Goal: Task Accomplishment & Management: Complete application form

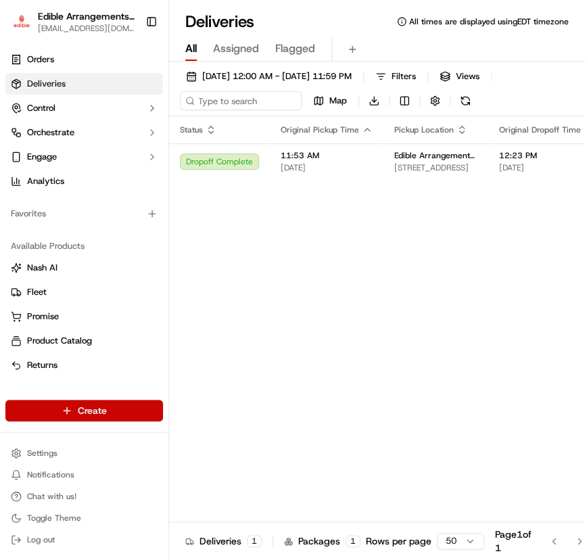
click at [95, 409] on html "Edible Arrangements - [GEOGRAPHIC_DATA][EMAIL_ADDRESS][DOMAIN_NAME] Toggle Side…" at bounding box center [292, 280] width 585 height 560
click at [337, 278] on html "Edible Arrangements - [GEOGRAPHIC_DATA][EMAIL_ADDRESS][DOMAIN_NAME] Toggle Side…" at bounding box center [292, 280] width 585 height 560
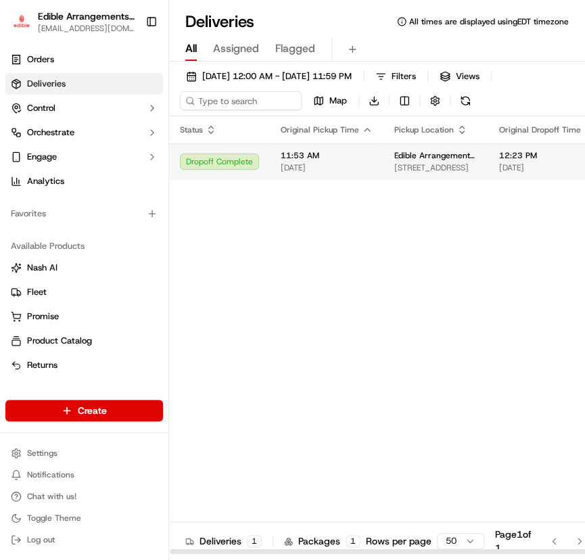
click at [444, 163] on span "[STREET_ADDRESS]" at bounding box center [435, 167] width 83 height 11
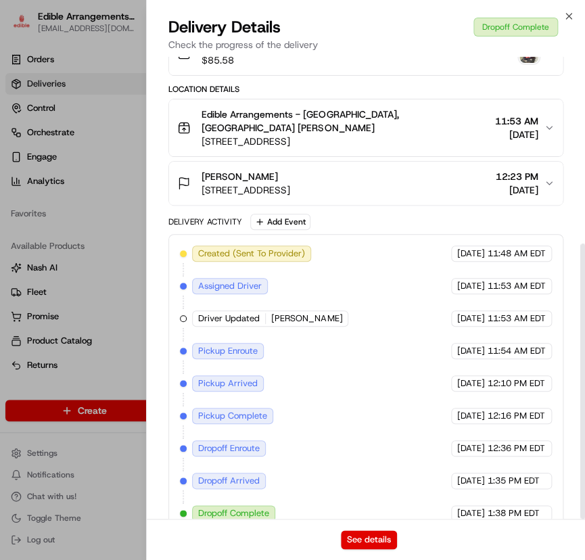
scroll to position [313, 0]
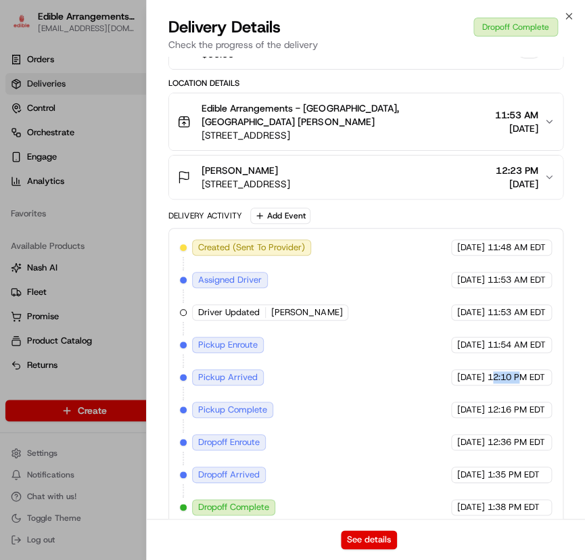
drag, startPoint x: 495, startPoint y: 363, endPoint x: 522, endPoint y: 359, distance: 27.4
click at [522, 371] on span "12:10 PM EDT" at bounding box center [517, 377] width 58 height 12
click at [348, 491] on div "Created (Sent To Provider) Roadie (P2P) [DATE] 11:48 AM EDT Assigned Driver Roa…" at bounding box center [366, 378] width 372 height 276
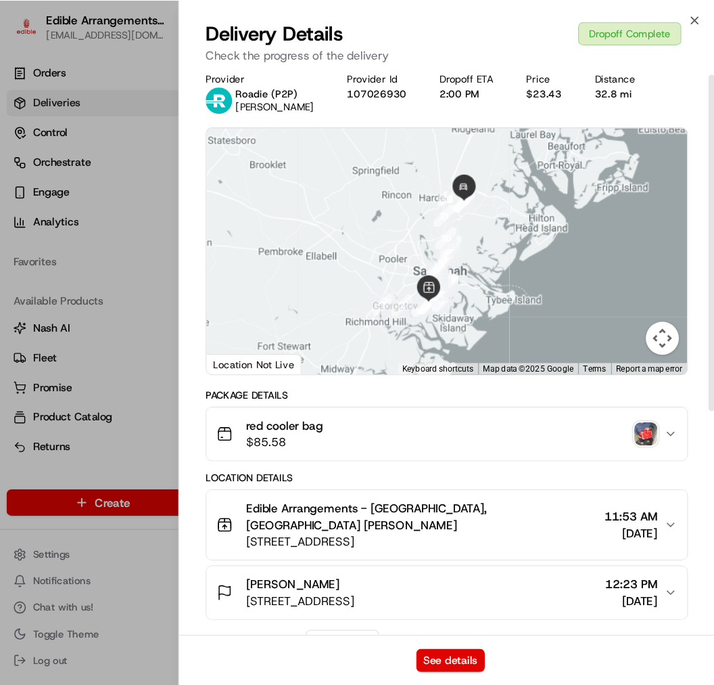
scroll to position [0, 0]
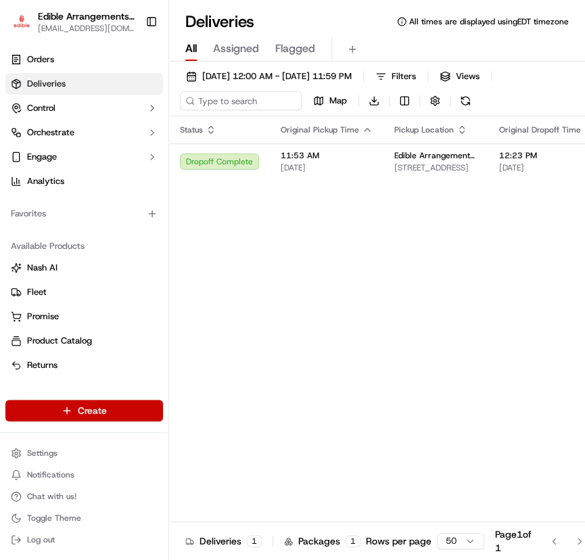
click at [124, 400] on html "Edible Arrangements - [GEOGRAPHIC_DATA][EMAIL_ADDRESS][DOMAIN_NAME] Toggle Side…" at bounding box center [292, 280] width 585 height 560
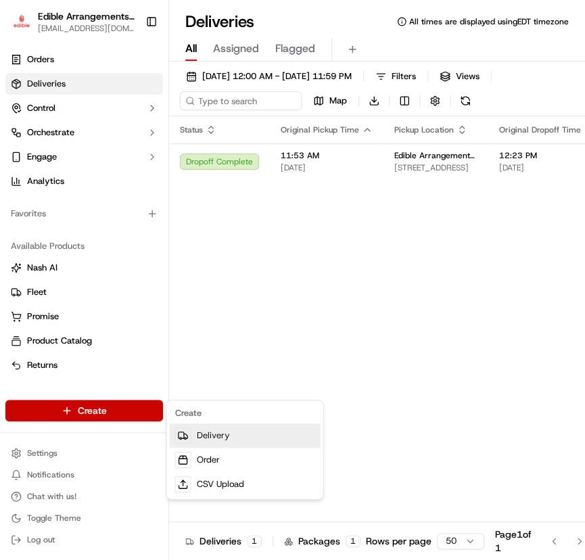
click at [200, 431] on link "Delivery" at bounding box center [244, 436] width 151 height 24
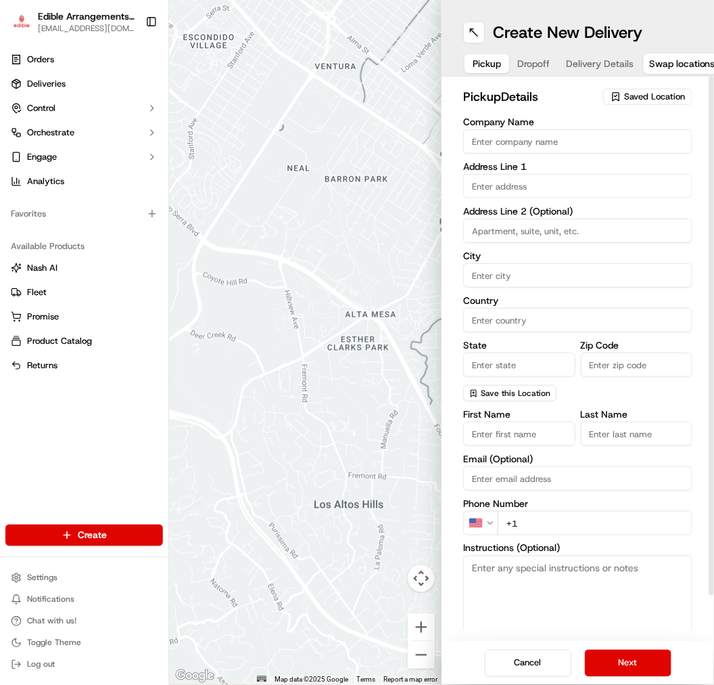
click at [585, 106] on button "Saved Location" at bounding box center [648, 96] width 89 height 19
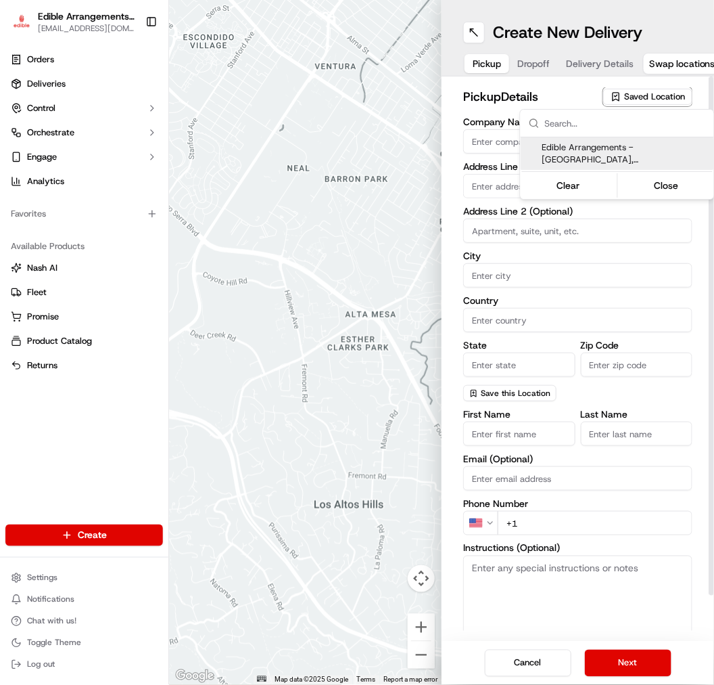
click at [585, 145] on span "Edible Arrangements - [GEOGRAPHIC_DATA], [GEOGRAPHIC_DATA] (GA1714)" at bounding box center [626, 153] width 166 height 24
type input "Edible Arrangements - [GEOGRAPHIC_DATA], [GEOGRAPHIC_DATA]"
type input "[STREET_ADDRESS]"
type input "Savannah"
type input "US"
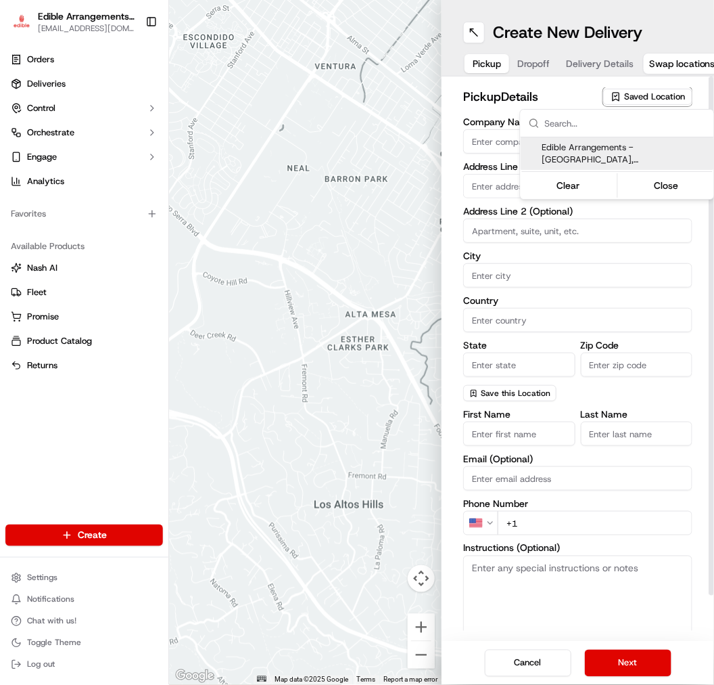
type input "GA"
type input "31406"
type input "[EMAIL_ADDRESS][DOMAIN_NAME]"
type input "[PHONE_NUMBER]"
type textarea "Please come inside the store to pick up the arrangement."
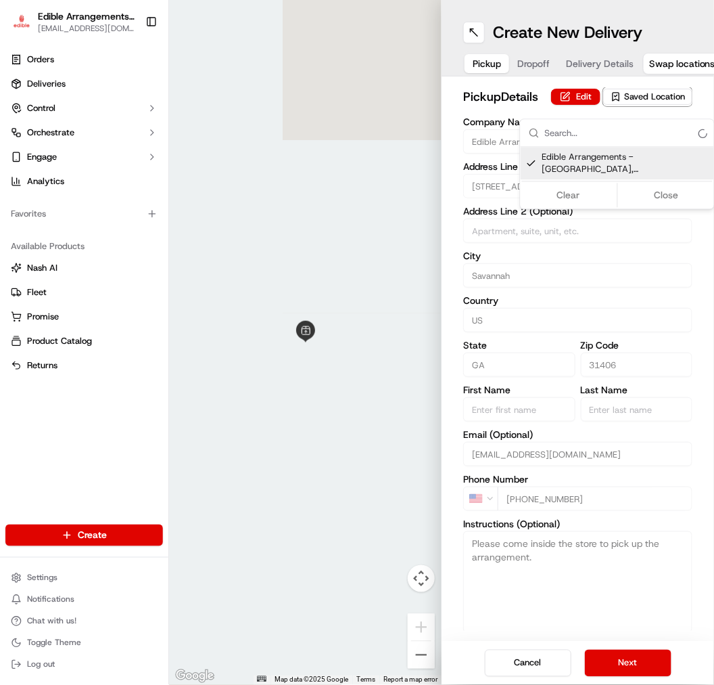
click at [518, 68] on html "Edible Arrangements - [GEOGRAPHIC_DATA][EMAIL_ADDRESS][DOMAIN_NAME] Toggle Side…" at bounding box center [357, 342] width 714 height 685
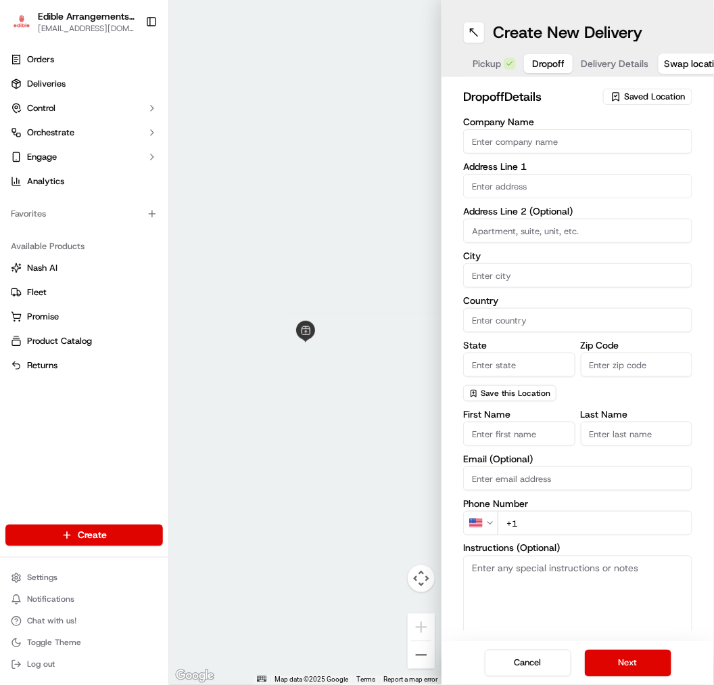
click at [524, 62] on button "Dropoff" at bounding box center [548, 63] width 49 height 19
click at [518, 191] on input "text" at bounding box center [577, 186] width 229 height 24
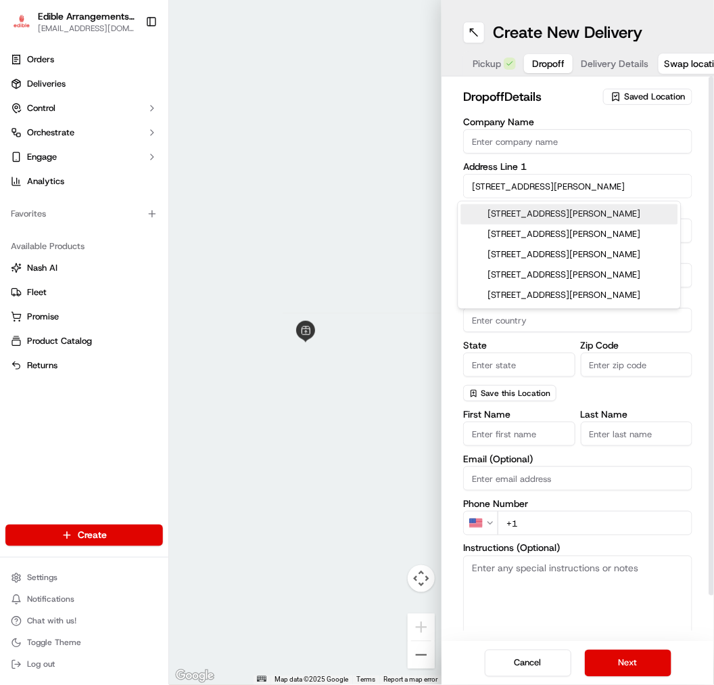
click at [559, 219] on div "[STREET_ADDRESS][PERSON_NAME]" at bounding box center [569, 214] width 217 height 20
type input "[STREET_ADDRESS][PERSON_NAME]"
type input "Savannah"
type input "[GEOGRAPHIC_DATA]"
type input "GA"
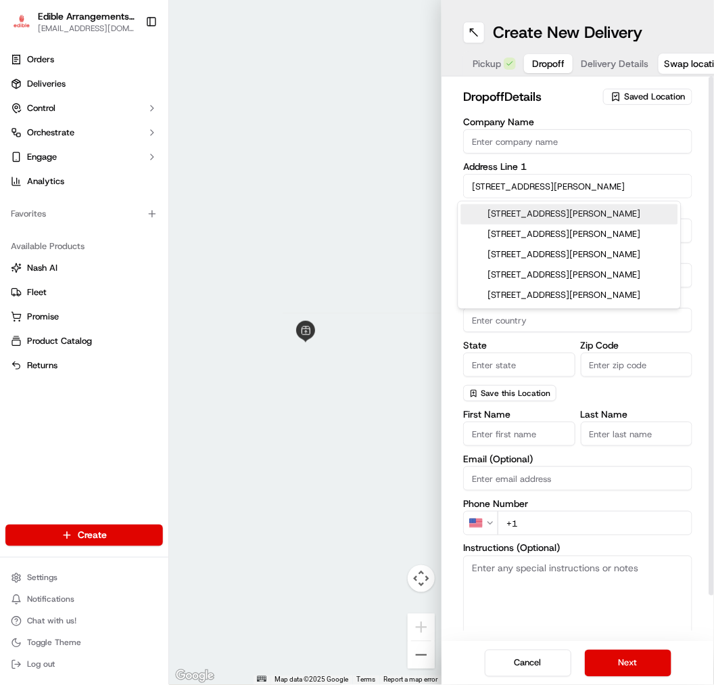
type input "31404"
type input "[STREET_ADDRESS][PERSON_NAME]"
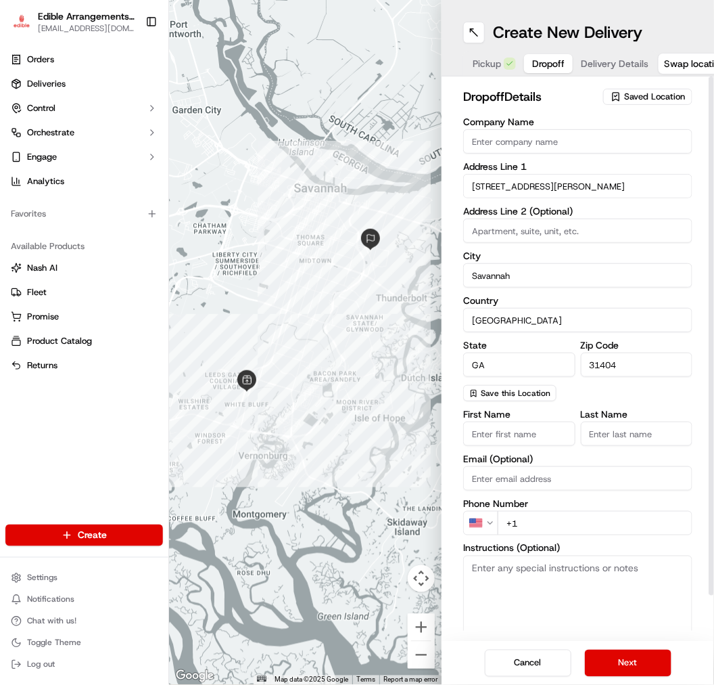
click at [585, 54] on button "Delivery Details" at bounding box center [615, 63] width 84 height 19
click at [553, 62] on span "Dropoff" at bounding box center [548, 64] width 32 height 14
click at [512, 429] on input "First Name" at bounding box center [519, 434] width 112 height 24
type input "[PERSON_NAME]"
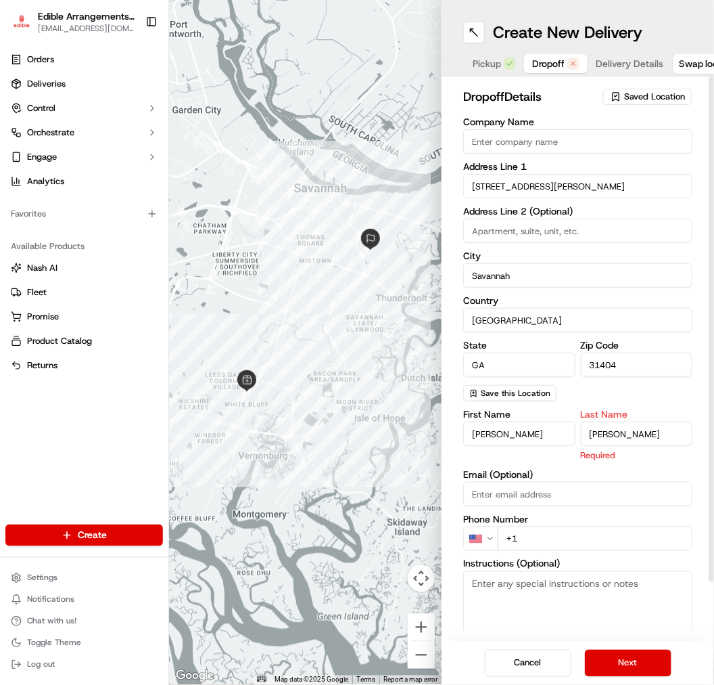
type input "[PERSON_NAME]"
click at [535, 541] on div "First Name [PERSON_NAME] Name [PERSON_NAME] Required Email (Optional) Phone Num…" at bounding box center [577, 552] width 229 height 286
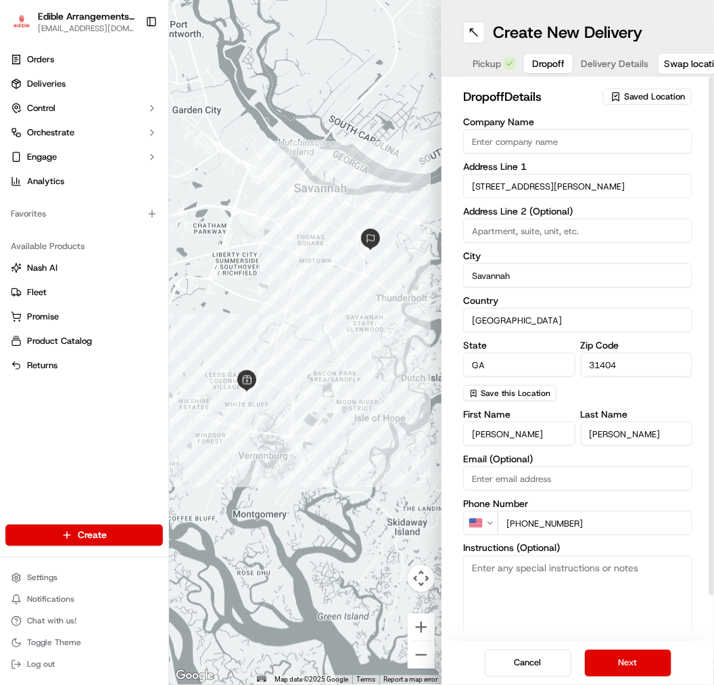
type input "[PHONE_NUMBER]"
click at [552, 560] on textarea "Instructions (Optional)" at bounding box center [577, 605] width 229 height 101
click at [513, 560] on textarea "Instructions (Optional)" at bounding box center [577, 605] width 229 height 101
paste textarea "Hand deliver to customer. We have already confirmed the recipient will be home …"
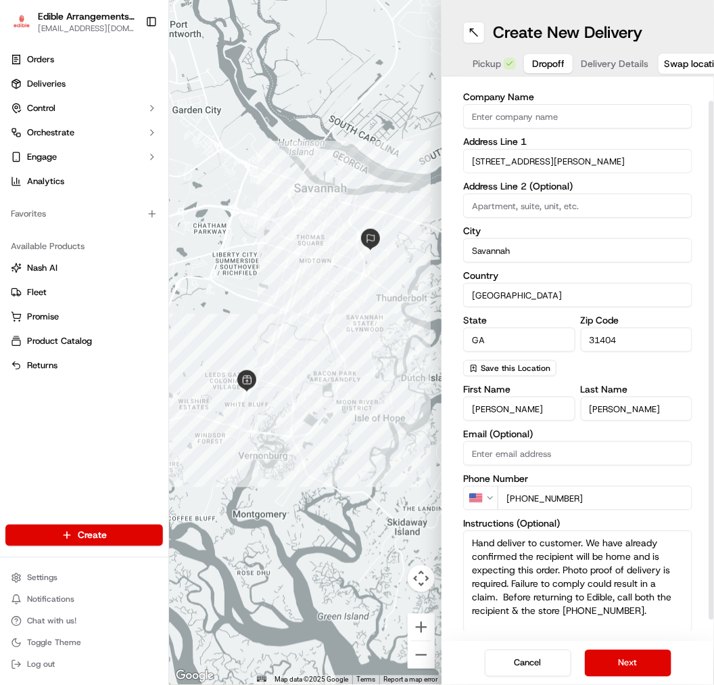
click at [468, 545] on textarea "Hand deliver to customer. We have already confirmed the recipient will be home …" at bounding box center [577, 580] width 229 height 101
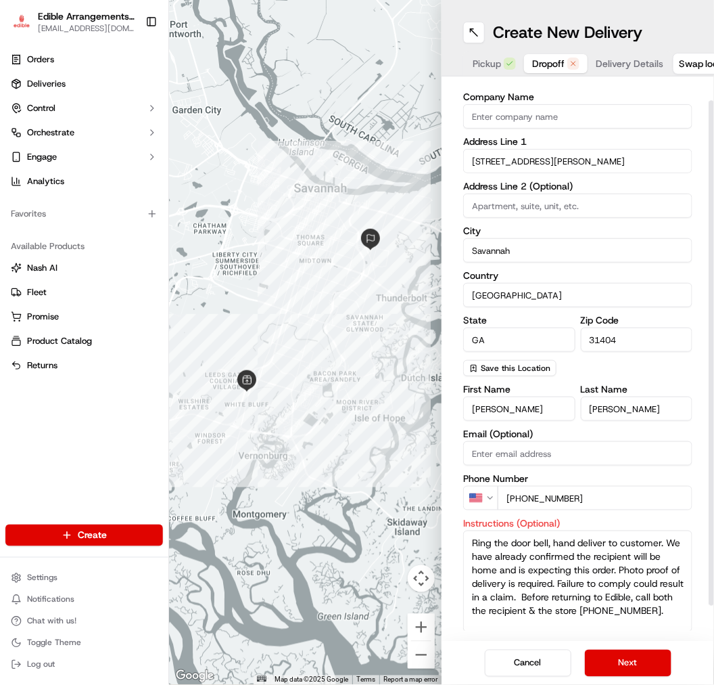
click at [582, 512] on div "First Name [PERSON_NAME] Name [PERSON_NAME] Email (Optional) Phone Number US [P…" at bounding box center [577, 527] width 229 height 286
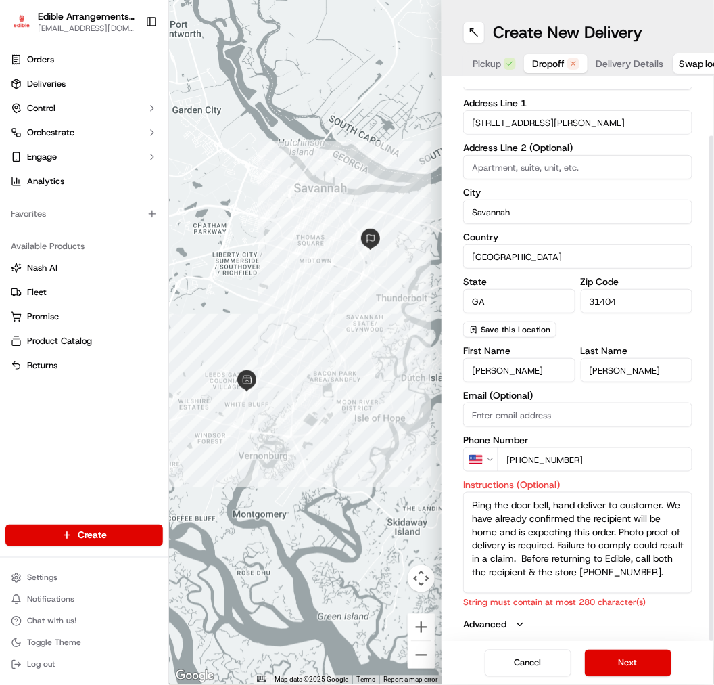
click at [572, 526] on textarea "Ring the door bell, hand deliver to customer. We have already confirmed the rec…" at bounding box center [577, 542] width 229 height 101
click at [558, 496] on textarea "Ring the door bell, hand deliver to customer. We have already confirmed the rec…" at bounding box center [577, 542] width 229 height 101
drag, startPoint x: 558, startPoint y: 496, endPoint x: 512, endPoint y: 522, distance: 52.7
click at [512, 522] on textarea "Ring the door bell, hand deliver to customer. We have already confirmed the rec…" at bounding box center [577, 542] width 229 height 101
type textarea "Ring the door bell. We have already confirmed the recipient will be home and is…"
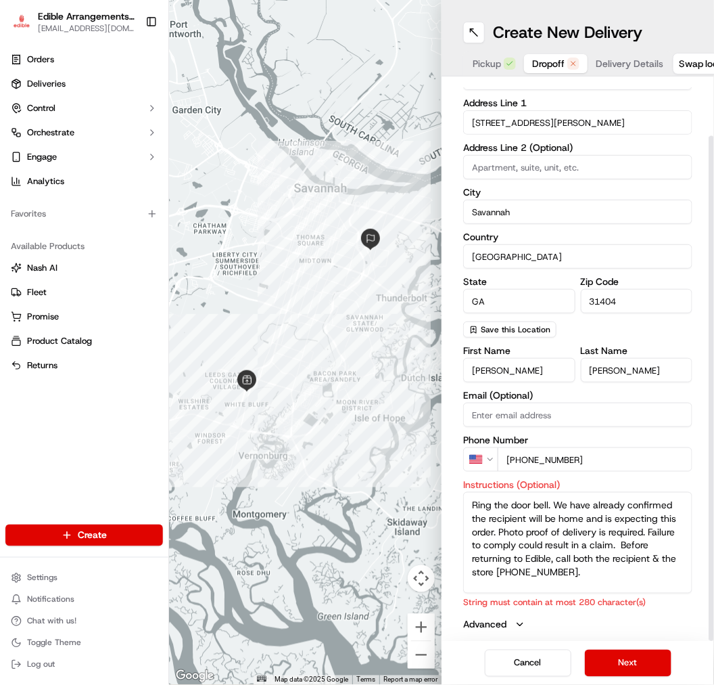
click at [585, 482] on div "First Name [PERSON_NAME] Name [PERSON_NAME] Email (Optional) Phone Number US [P…" at bounding box center [577, 489] width 229 height 286
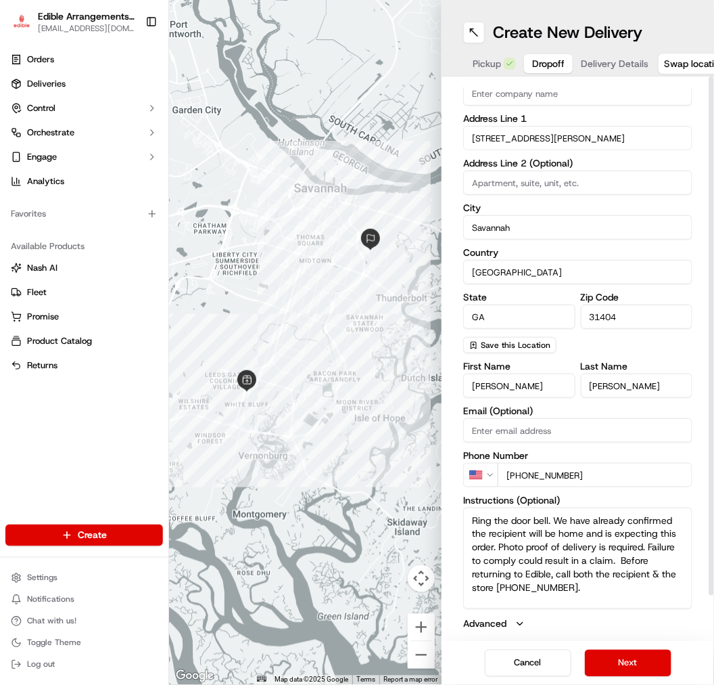
scroll to position [0, 0]
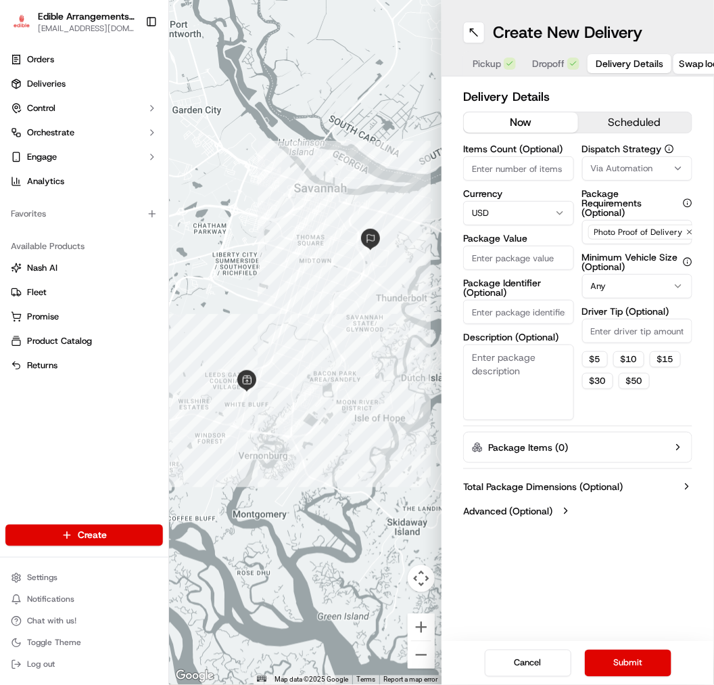
click at [571, 64] on div "Pickup Dropoff Delivery Details" at bounding box center [568, 63] width 210 height 24
click at [529, 401] on textarea "Description (Optional)" at bounding box center [518, 382] width 111 height 76
type textarea "Small arrangement in bag."
click at [522, 172] on input "Items Count (Optional)" at bounding box center [518, 168] width 111 height 24
type input "1"
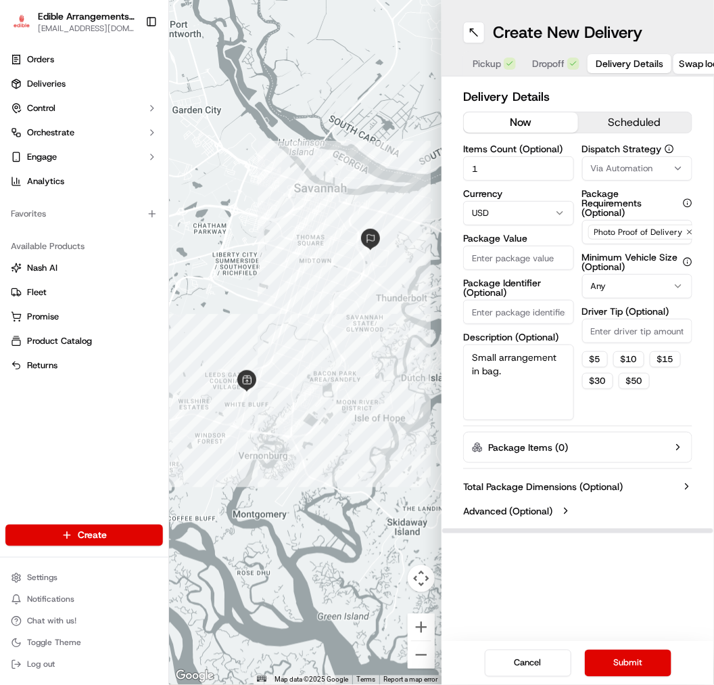
click at [499, 264] on input "Package Value" at bounding box center [518, 258] width 111 height 24
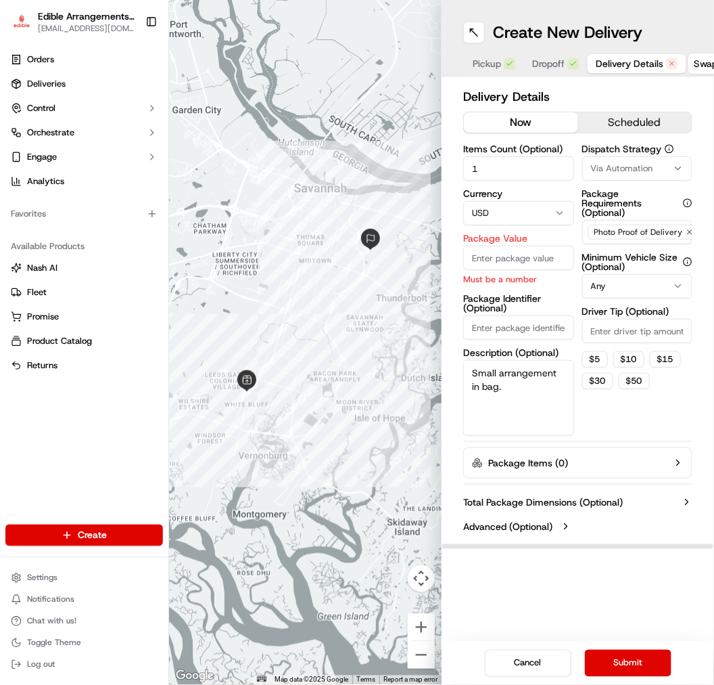
click at [505, 255] on input "Package Value" at bounding box center [518, 258] width 111 height 24
type input "74.88"
click at [529, 321] on input "Package Identifier (Optional)" at bounding box center [518, 327] width 111 height 24
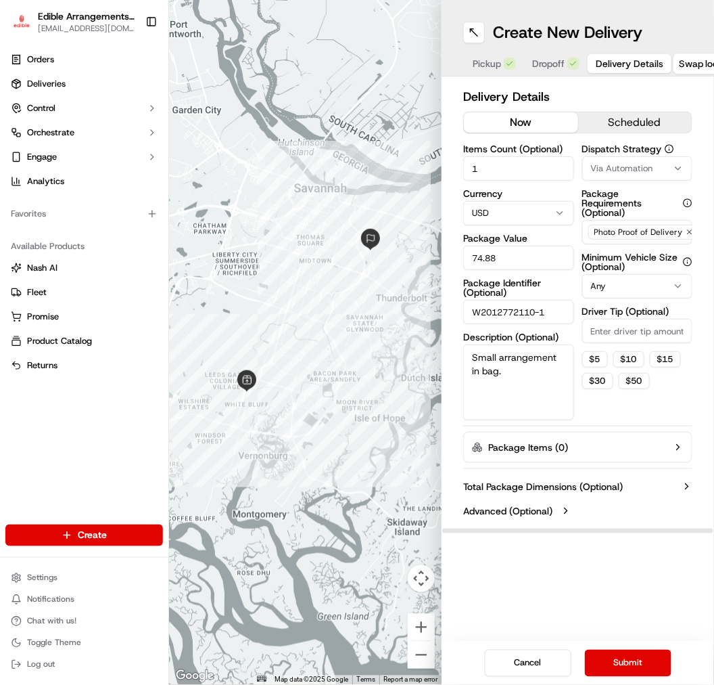
type input "W2012772110-1"
click at [585, 411] on div "Dispatch Strategy Via Automation Package Requirements (Optional) Photo Proof of…" at bounding box center [638, 282] width 111 height 276
click at [540, 71] on button "Dropoff" at bounding box center [556, 63] width 64 height 19
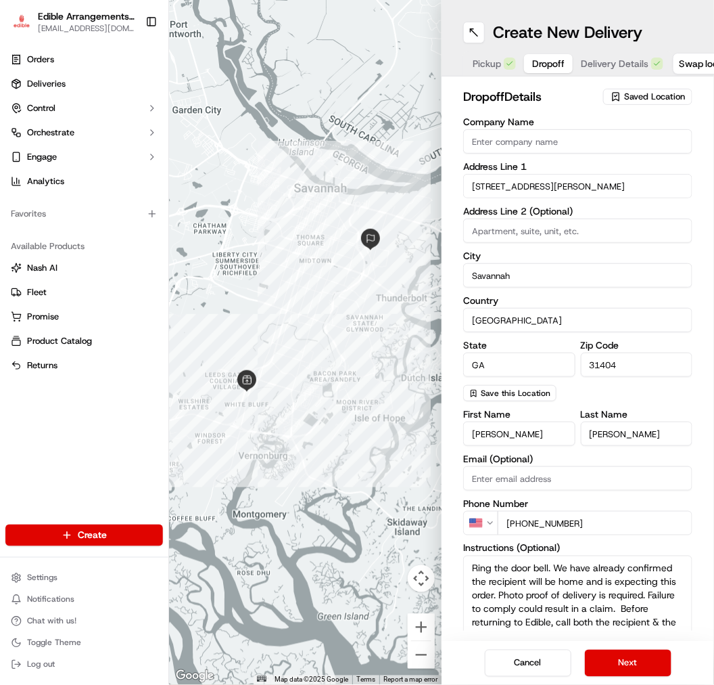
click at [585, 68] on span "Delivery Details" at bounding box center [615, 64] width 68 height 14
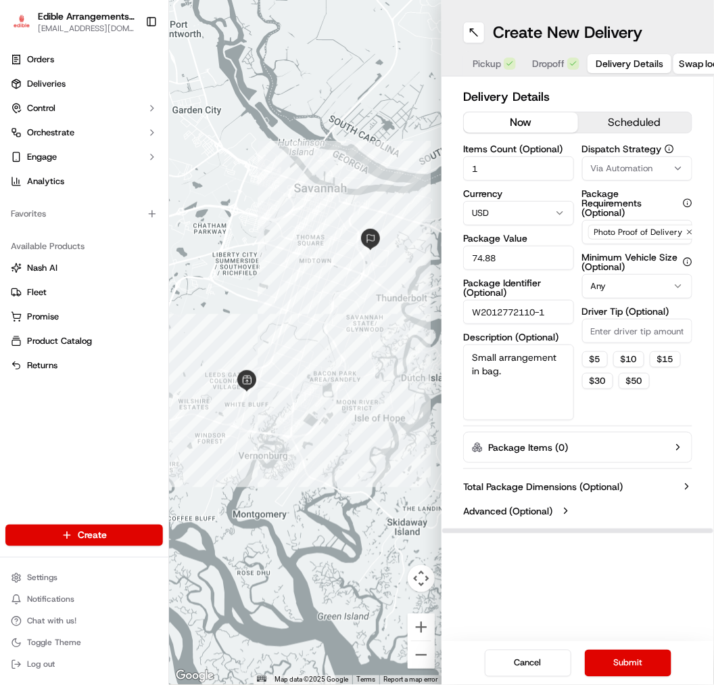
click at [553, 230] on div "Items Count (Optional) 1 Currency USD Package Value 74.88 Package Identifier (O…" at bounding box center [518, 282] width 111 height 276
click at [585, 560] on button "Submit" at bounding box center [628, 663] width 87 height 27
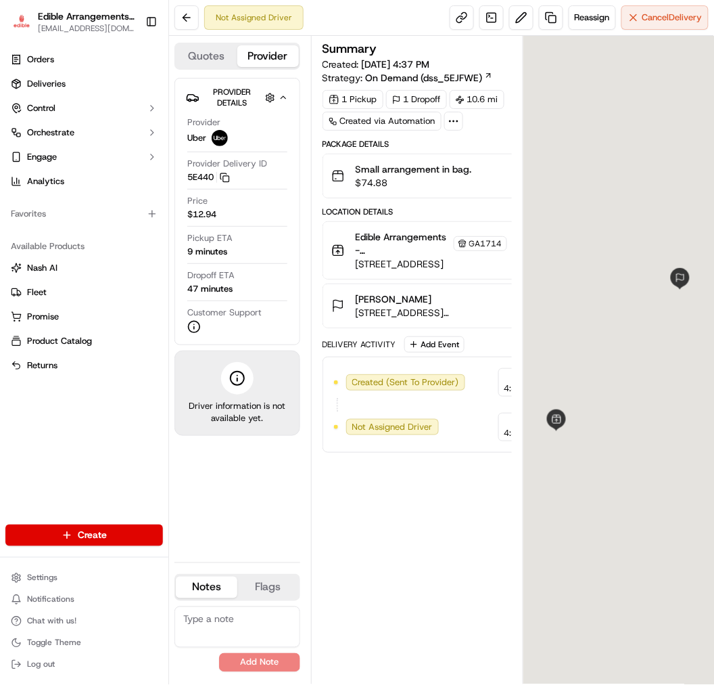
click at [464, 210] on div "Location Details" at bounding box center [449, 211] width 252 height 11
click at [97, 536] on html "Edible Arrangements - [GEOGRAPHIC_DATA][EMAIL_ADDRESS][DOMAIN_NAME] Toggle Side…" at bounding box center [357, 342] width 714 height 685
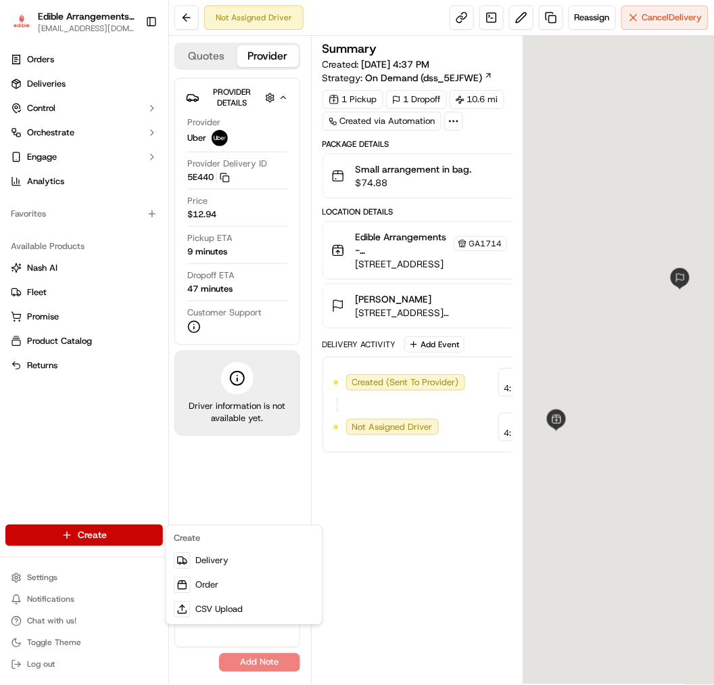
click at [432, 496] on html "Edible Arrangements - [GEOGRAPHIC_DATA][EMAIL_ADDRESS][DOMAIN_NAME] Toggle Side…" at bounding box center [357, 342] width 714 height 685
click at [156, 544] on html "Edible Arrangements - [GEOGRAPHIC_DATA][EMAIL_ADDRESS][DOMAIN_NAME] Toggle Side…" at bounding box center [357, 342] width 714 height 685
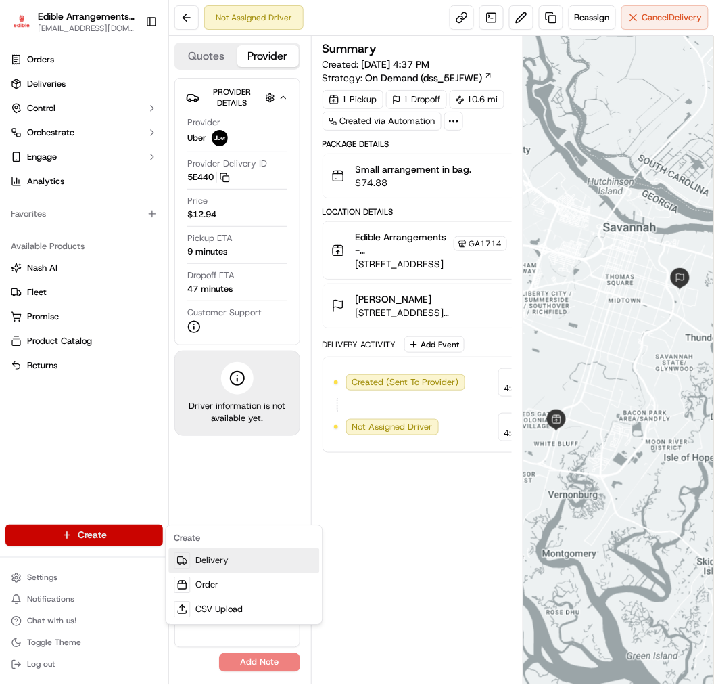
click at [224, 560] on link "Delivery" at bounding box center [243, 561] width 151 height 24
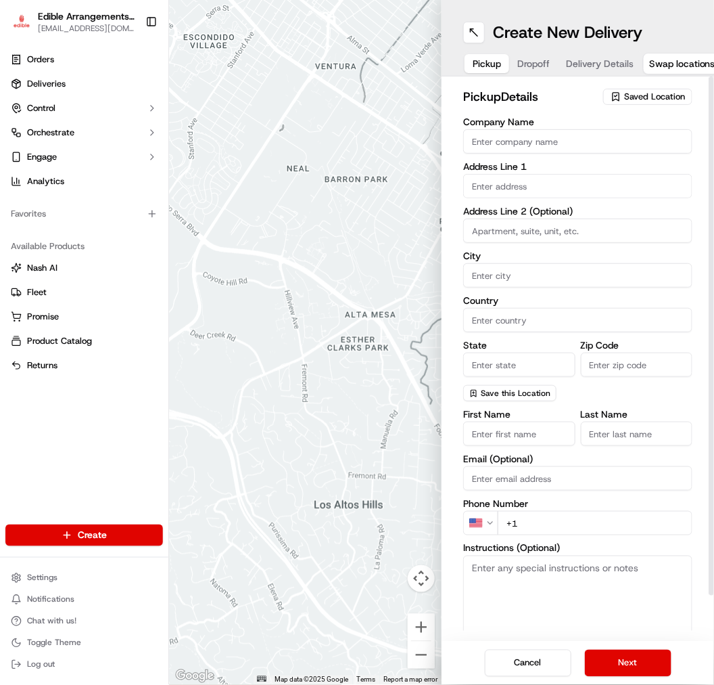
click at [585, 367] on input "Zip Code" at bounding box center [637, 365] width 112 height 24
click at [585, 84] on div "pickup Details Saved Location Company Name Address Line 1 Address Line 2 (Optio…" at bounding box center [578, 358] width 273 height 565
click at [585, 107] on div "pickup Details Saved Location" at bounding box center [577, 99] width 229 height 24
click at [585, 102] on span "Saved Location" at bounding box center [654, 97] width 61 height 12
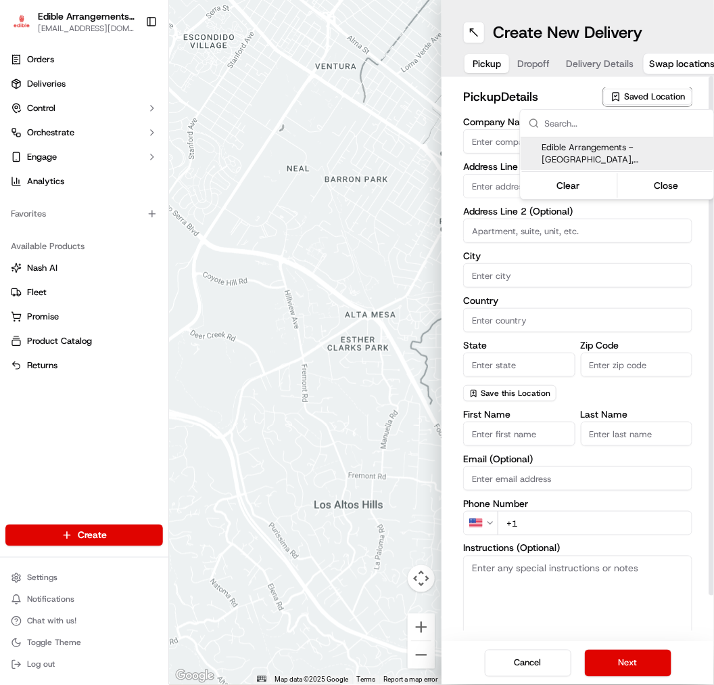
click at [585, 156] on span "Edible Arrangements - [GEOGRAPHIC_DATA], [GEOGRAPHIC_DATA] (GA1714)" at bounding box center [626, 153] width 166 height 24
type input "Edible Arrangements - [GEOGRAPHIC_DATA], [GEOGRAPHIC_DATA]"
type input "[STREET_ADDRESS]"
type input "Savannah"
type input "US"
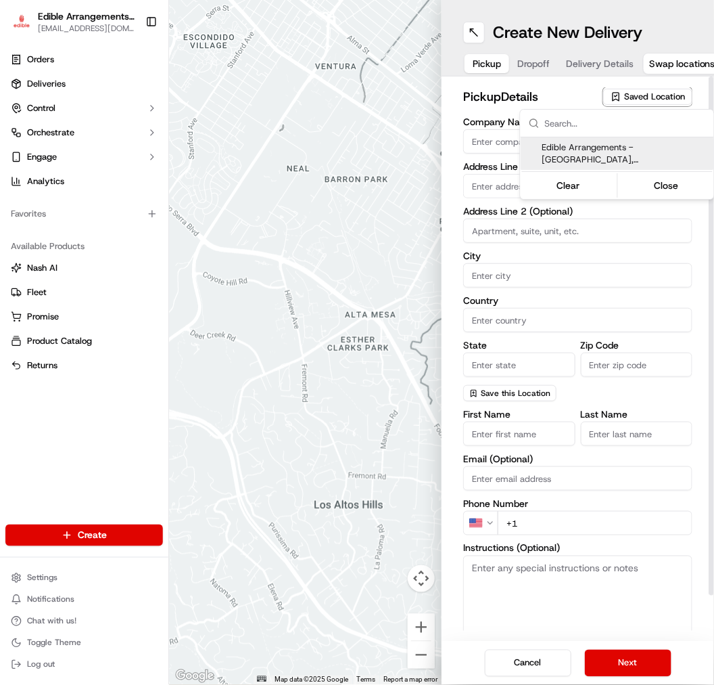
type input "GA"
type input "31406"
type input "[EMAIL_ADDRESS][DOMAIN_NAME]"
type input "[PHONE_NUMBER]"
type textarea "Please come inside the store to pick up the arrangement."
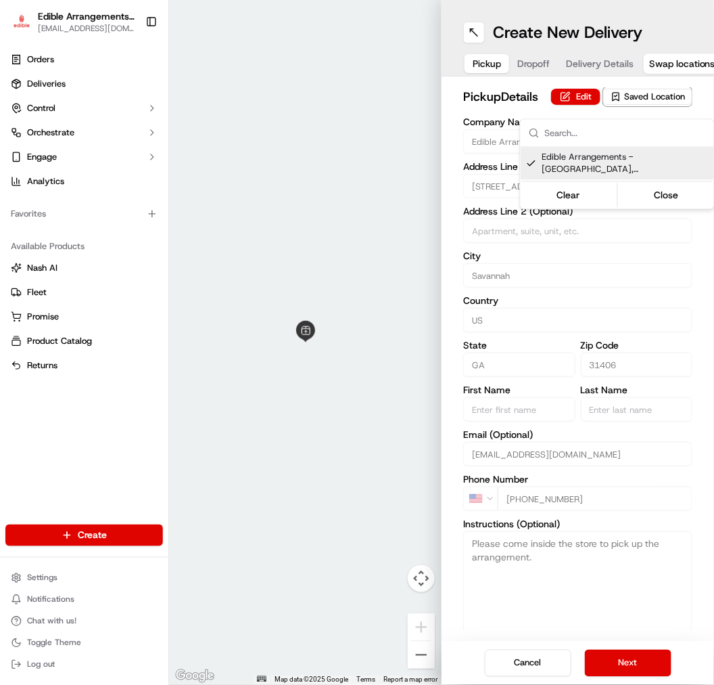
click at [518, 63] on html "Edible Arrangements - [GEOGRAPHIC_DATA][EMAIL_ADDRESS][DOMAIN_NAME] Toggle Side…" at bounding box center [357, 342] width 714 height 685
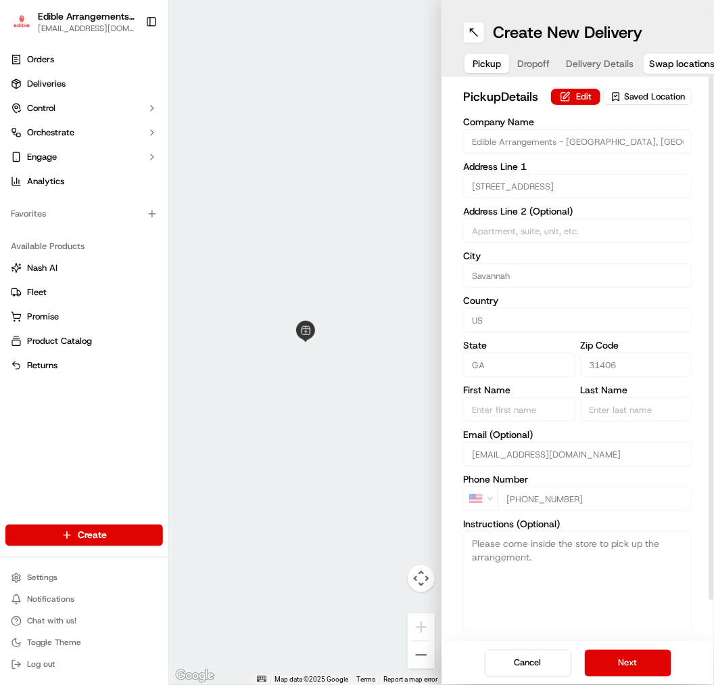
click at [499, 56] on button "Pickup" at bounding box center [487, 63] width 45 height 19
click at [526, 72] on button "Dropoff" at bounding box center [533, 63] width 49 height 19
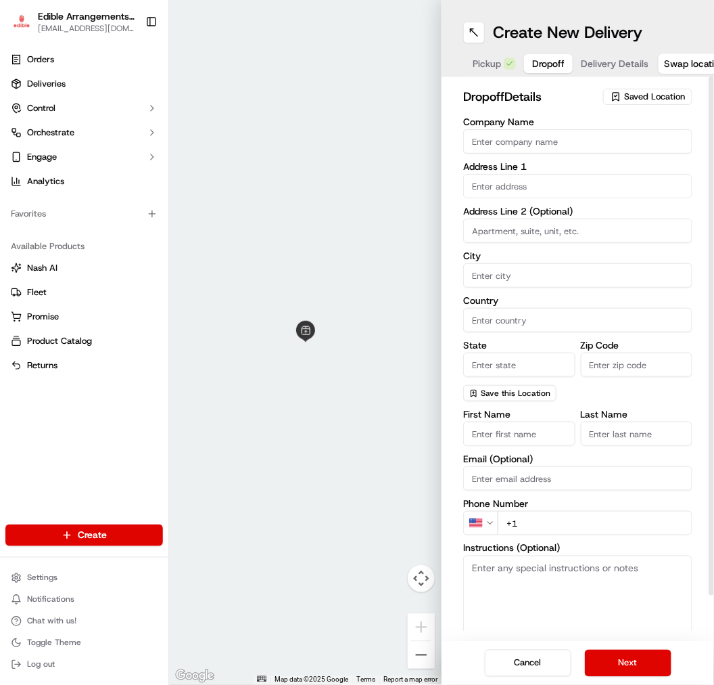
click at [526, 436] on input "First Name" at bounding box center [519, 434] width 112 height 24
type input "[PERSON_NAME]"
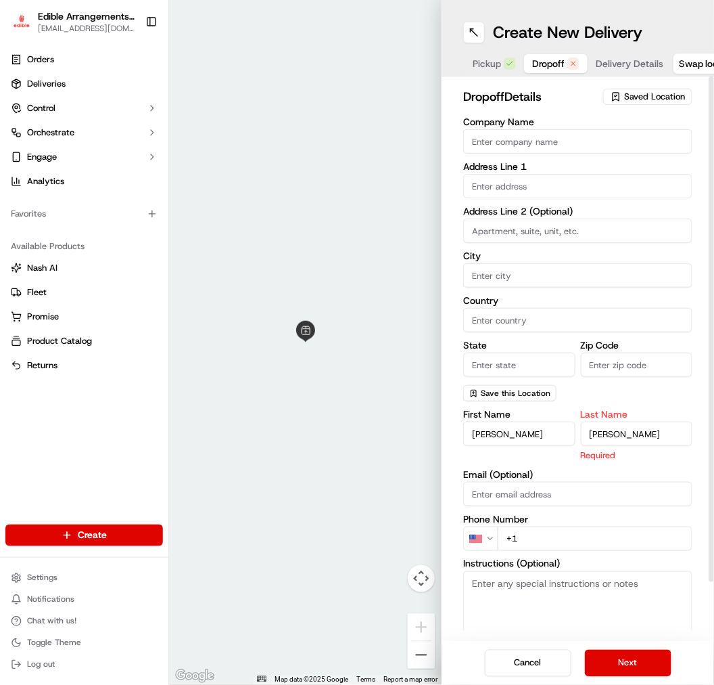
type input "[PERSON_NAME]"
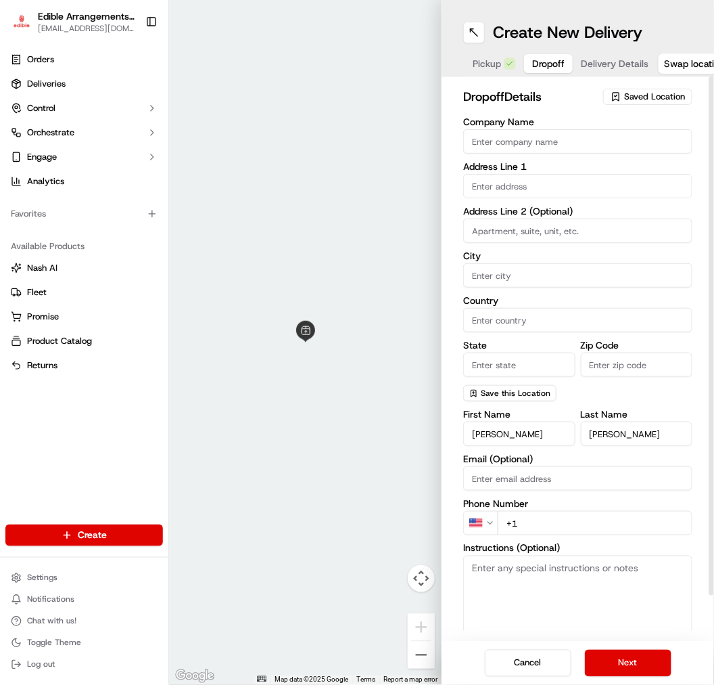
click at [493, 436] on input "[PERSON_NAME]" at bounding box center [519, 434] width 112 height 24
type input "[PERSON_NAME]"
click at [533, 515] on input "+1" at bounding box center [595, 523] width 195 height 24
type input "[PHONE_NUMBER]"
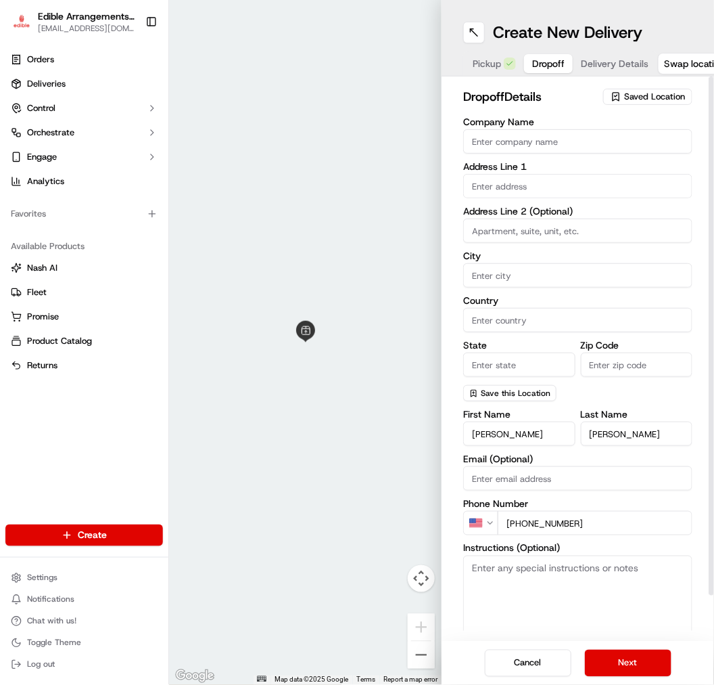
click at [552, 507] on label "Phone Number" at bounding box center [577, 503] width 229 height 9
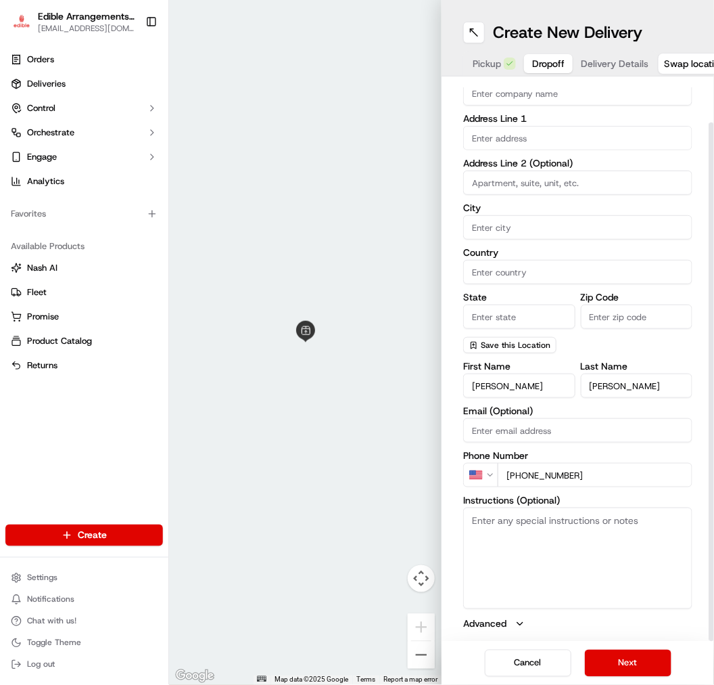
click at [543, 560] on textarea "Instructions (Optional)" at bounding box center [577, 557] width 229 height 101
paste textarea "Hand deliver to customer. We have already confirmed the recipient will be home …"
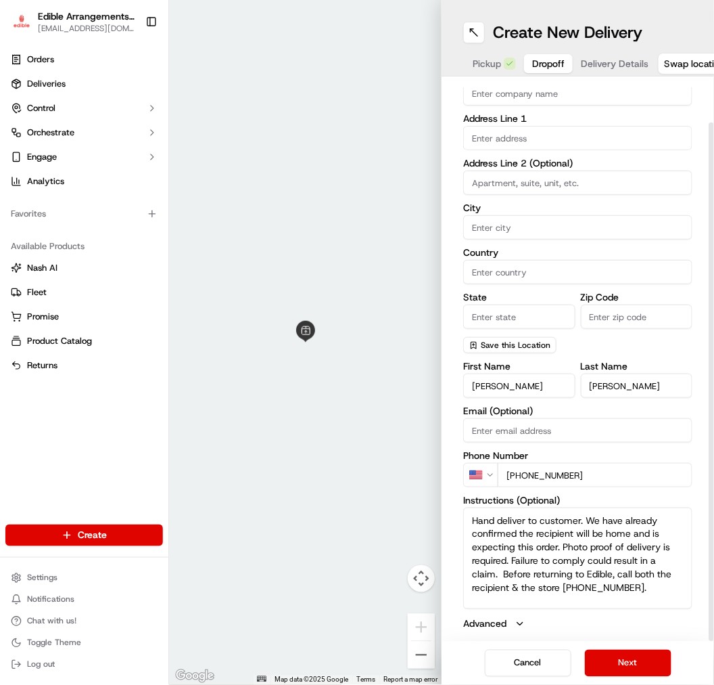
scroll to position [5, 0]
type textarea "Hand deliver to customer. We have already confirmed the recipient will be home …"
click at [543, 413] on label "Email (Optional)" at bounding box center [577, 410] width 229 height 9
click at [543, 418] on input "Email (Optional)" at bounding box center [577, 430] width 229 height 24
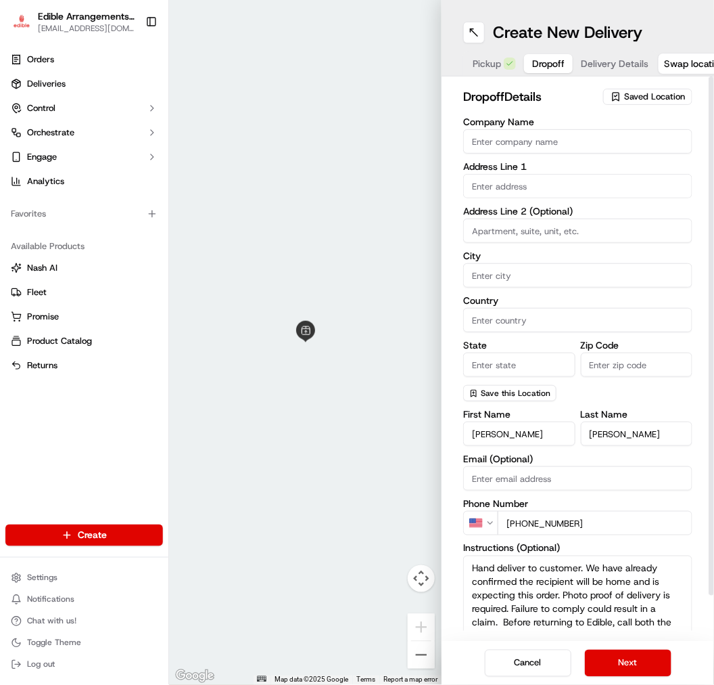
click at [497, 187] on input "text" at bounding box center [577, 186] width 229 height 24
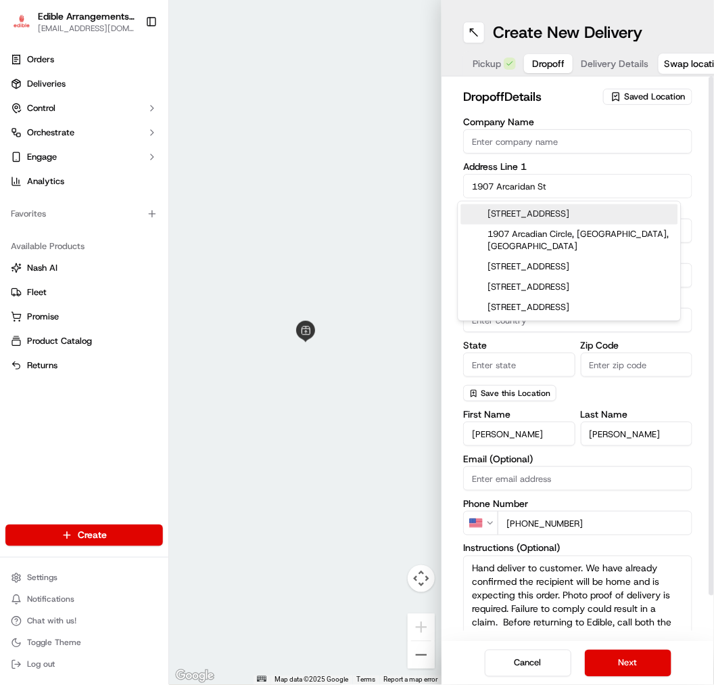
click at [546, 204] on div "[STREET_ADDRESS]" at bounding box center [569, 214] width 217 height 20
type input "[STREET_ADDRESS]"
type input "Savannah"
type input "[GEOGRAPHIC_DATA]"
type input "GA"
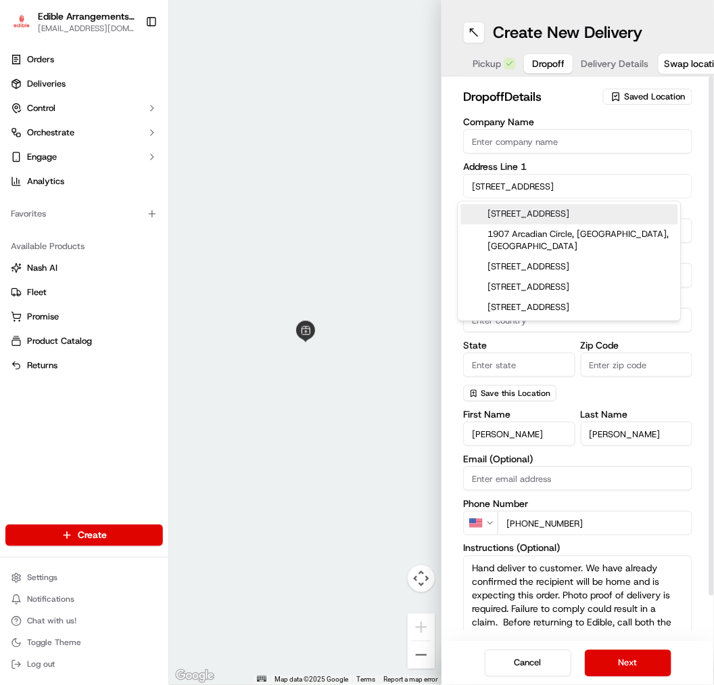
type input "31405"
type input "[STREET_ADDRESS]"
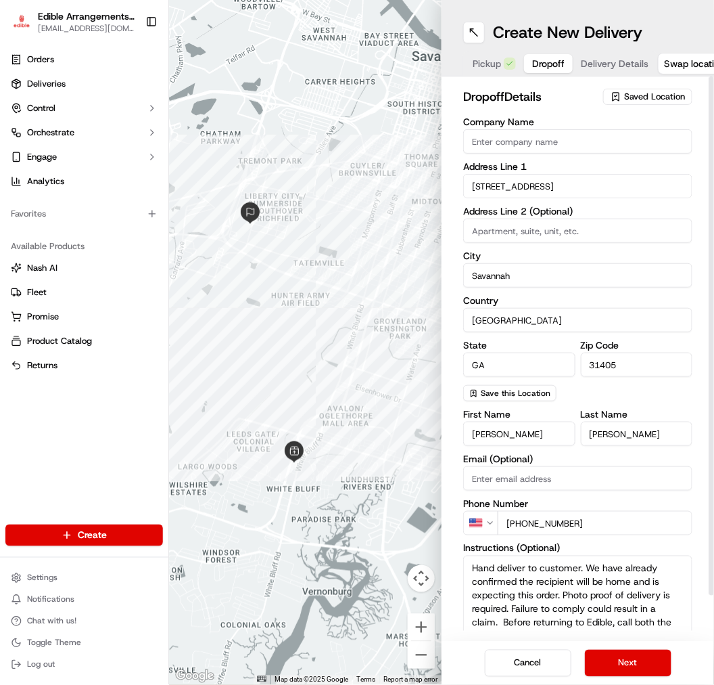
click at [585, 54] on button "Delivery Details" at bounding box center [615, 63] width 84 height 19
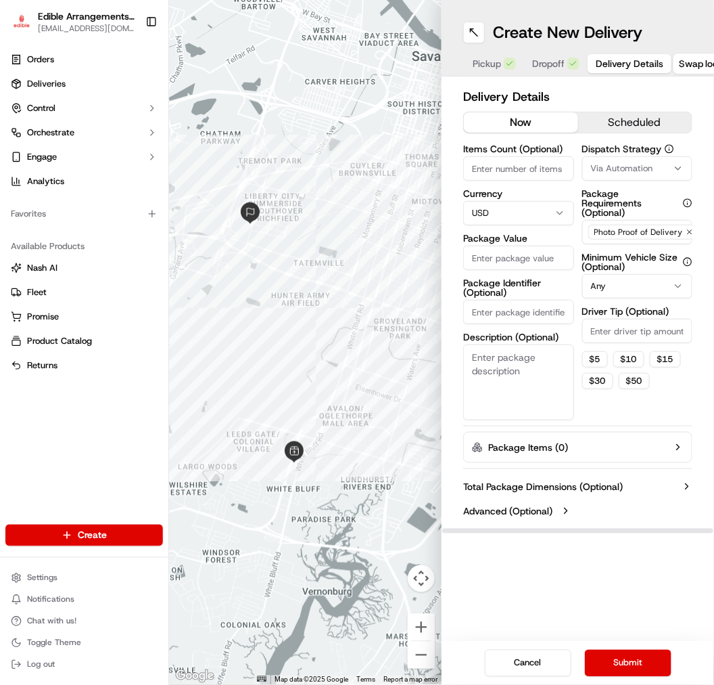
click at [493, 173] on input "Items Count (Optional)" at bounding box center [518, 168] width 111 height 24
type input "1"
click at [523, 382] on textarea "Description (Optional)" at bounding box center [518, 382] width 111 height 76
type textarea "Big arrangement in bag."
click at [544, 266] on input "Package Value" at bounding box center [518, 258] width 111 height 24
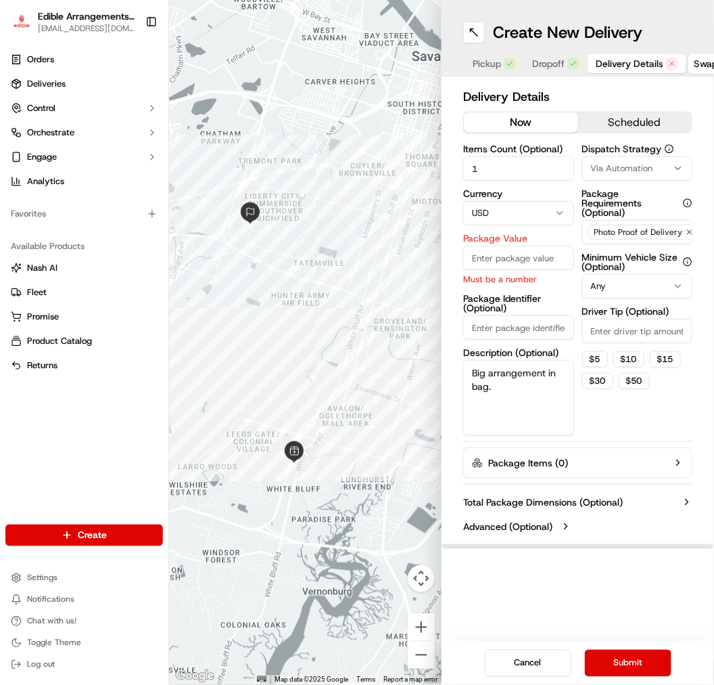
click at [503, 254] on input "Package Value" at bounding box center [518, 258] width 111 height 24
type input "160.48"
click at [509, 218] on html "Edible Arrangements - [GEOGRAPHIC_DATA][EMAIL_ADDRESS][DOMAIN_NAME] Toggle Side…" at bounding box center [357, 342] width 714 height 685
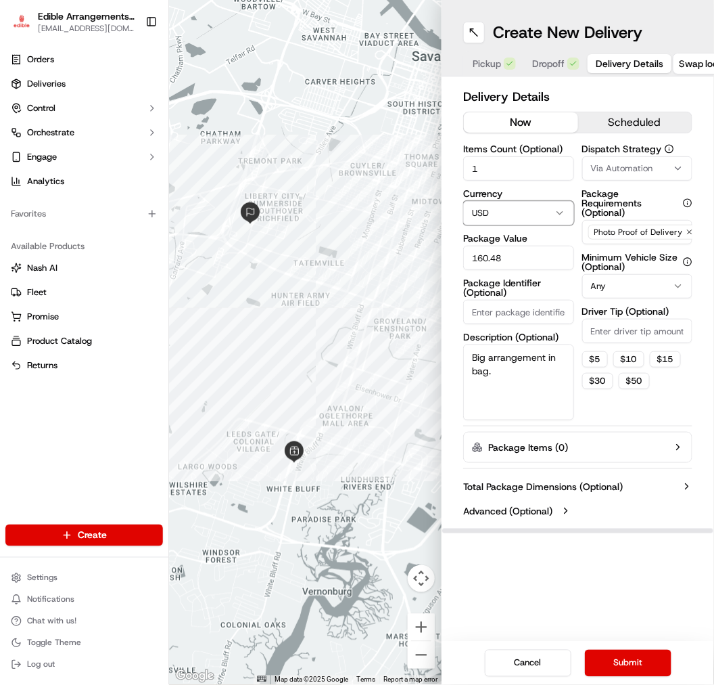
click at [543, 200] on html "Edible Arrangements - [GEOGRAPHIC_DATA][EMAIL_ADDRESS][DOMAIN_NAME] Toggle Side…" at bounding box center [357, 342] width 714 height 685
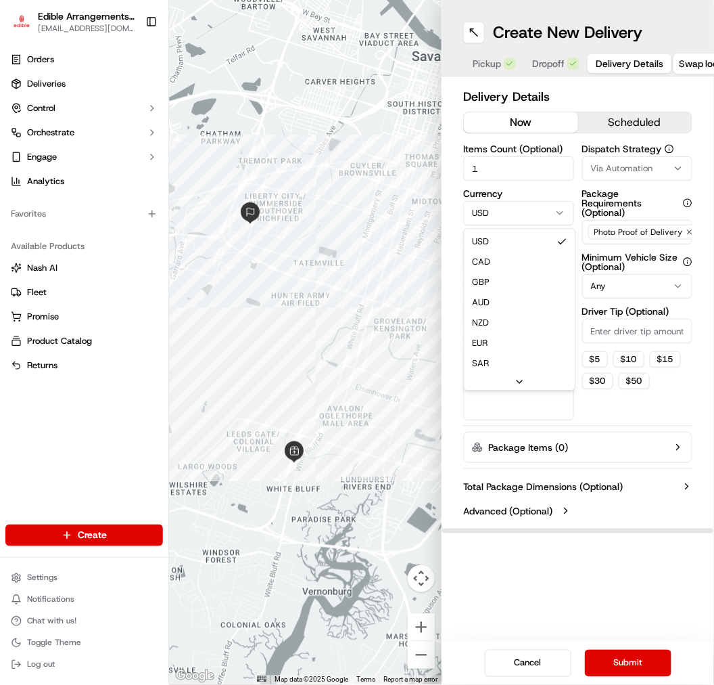
click at [543, 210] on html "Edible Arrangements - [GEOGRAPHIC_DATA][EMAIL_ADDRESS][DOMAIN_NAME] Toggle Side…" at bounding box center [357, 342] width 714 height 685
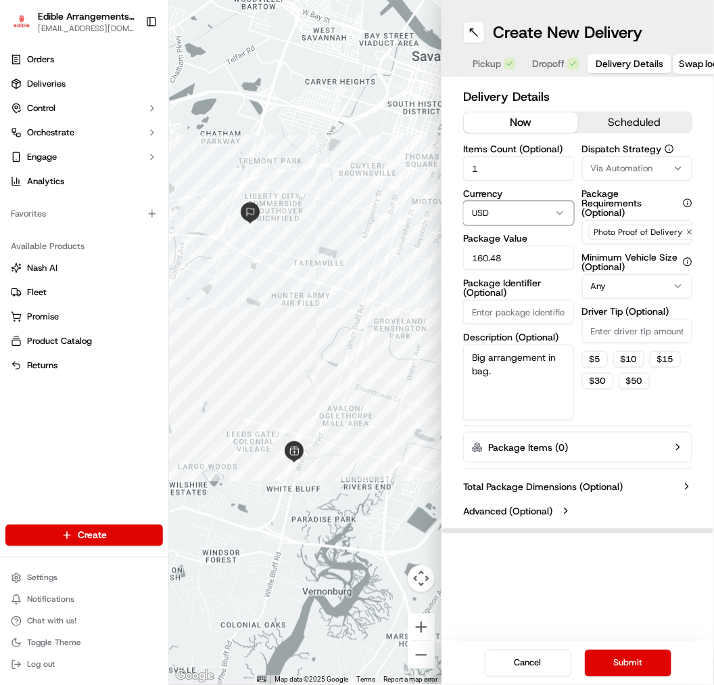
click at [543, 210] on html "Edible Arrangements - [GEOGRAPHIC_DATA][EMAIL_ADDRESS][DOMAIN_NAME] Toggle Side…" at bounding box center [357, 342] width 714 height 685
click at [497, 316] on input "Package Identifier (Optional)" at bounding box center [518, 312] width 111 height 24
type input "W1011778161-1"
click at [548, 65] on span "Dropoff" at bounding box center [548, 64] width 32 height 14
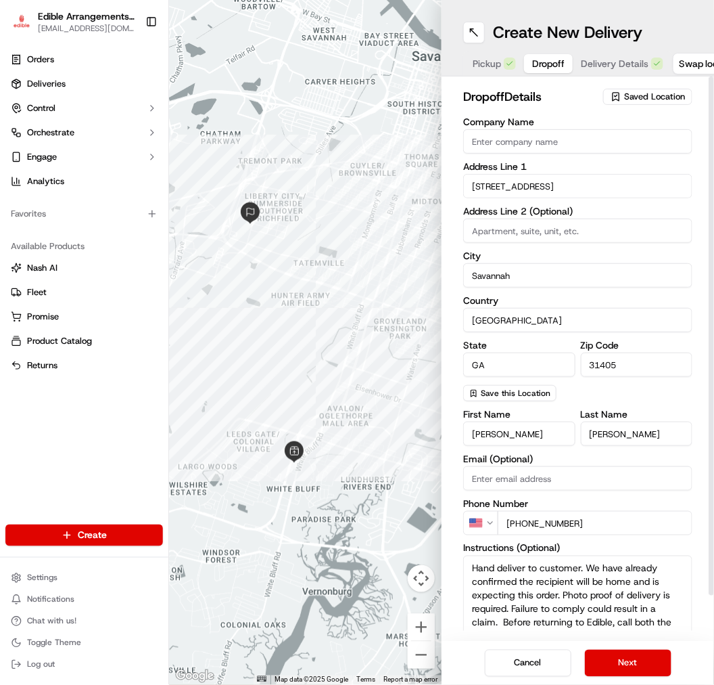
click at [585, 64] on span "Delivery Details" at bounding box center [615, 64] width 68 height 14
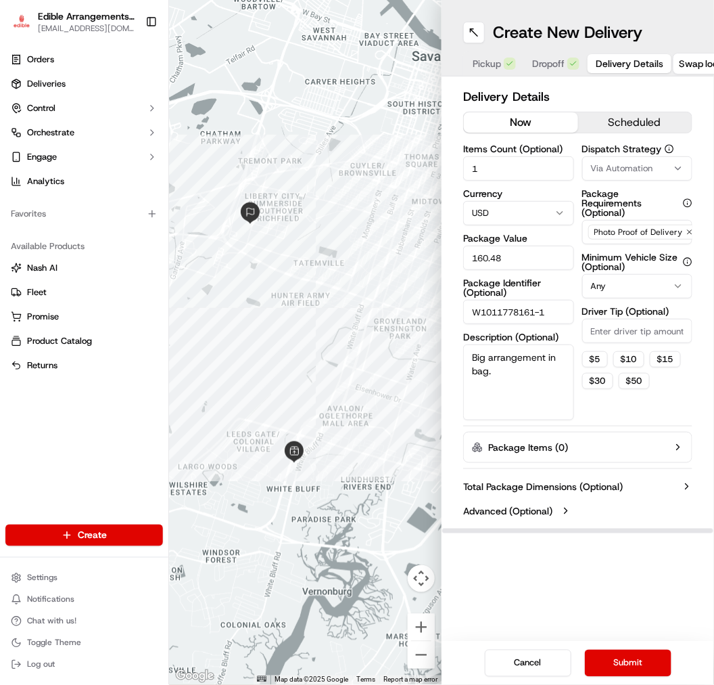
drag, startPoint x: 606, startPoint y: 403, endPoint x: 570, endPoint y: 387, distance: 40.0
click at [585, 403] on div "Dispatch Strategy Via Automation Package Requirements (Optional) Photo Proof of…" at bounding box center [638, 282] width 111 height 276
click at [585, 560] on div "Create New Delivery Pickup Dropoff Delivery Details Swap locations Delivery Det…" at bounding box center [578, 342] width 273 height 685
click at [585, 560] on button "Submit" at bounding box center [628, 663] width 87 height 27
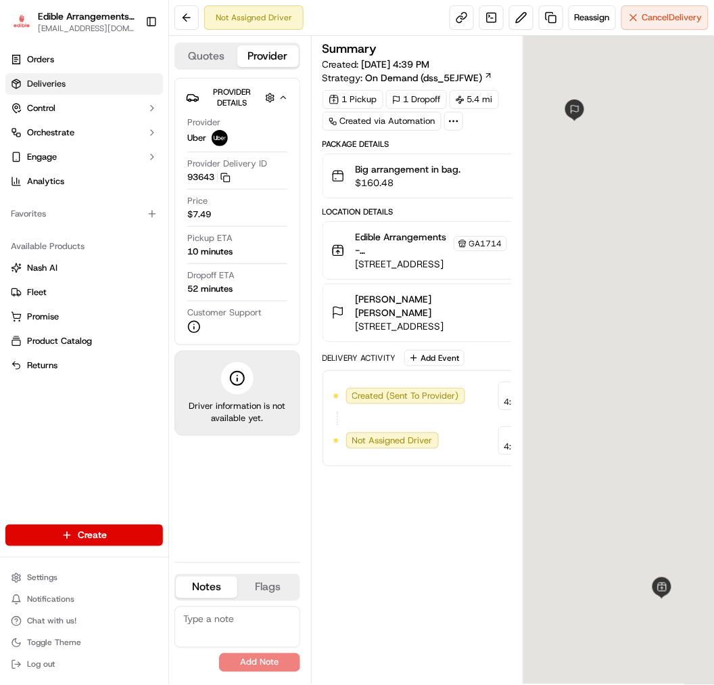
click at [74, 75] on link "Deliveries" at bounding box center [84, 84] width 158 height 22
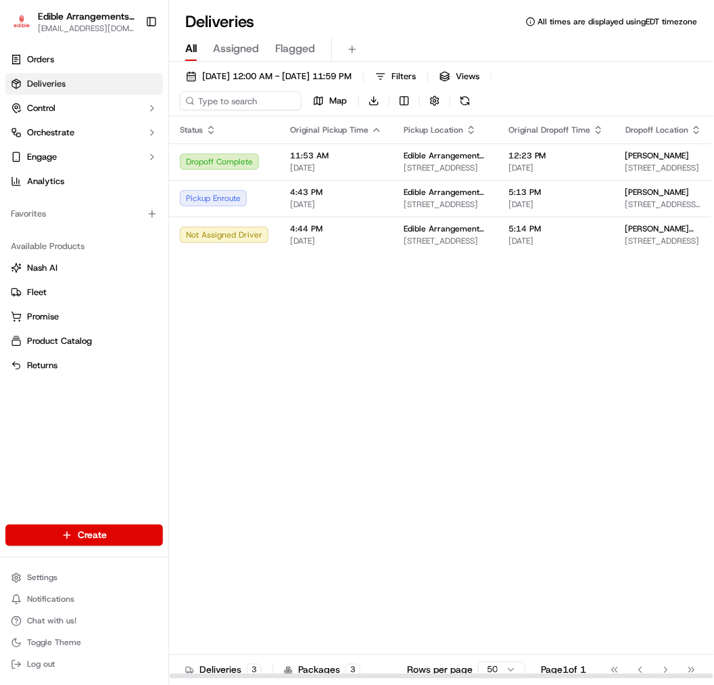
click at [346, 275] on div "Status Original Pickup Time Pickup Location Original Dropoff Time Dropoff Locat…" at bounding box center [520, 397] width 702 height 563
click at [495, 302] on div "Status Original Pickup Time Pickup Location Original Dropoff Time Dropoff Locat…" at bounding box center [520, 397] width 702 height 563
click at [585, 163] on span "[STREET_ADDRESS]" at bounding box center [664, 167] width 76 height 11
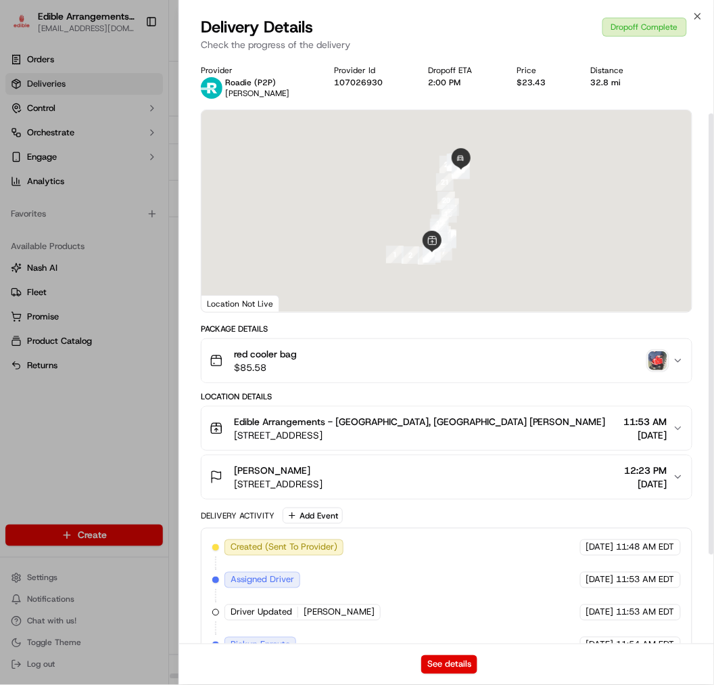
scroll to position [75, 0]
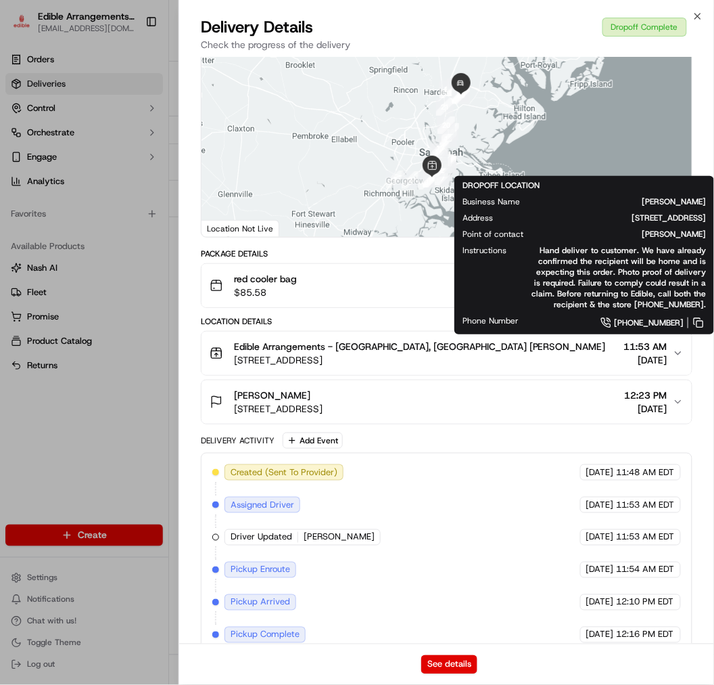
drag, startPoint x: 474, startPoint y: 255, endPoint x: 238, endPoint y: 47, distance: 314.0
click at [474, 254] on body "Edible Arrangements - [GEOGRAPHIC_DATA][EMAIL_ADDRESS][DOMAIN_NAME] Toggle Side…" at bounding box center [357, 342] width 714 height 685
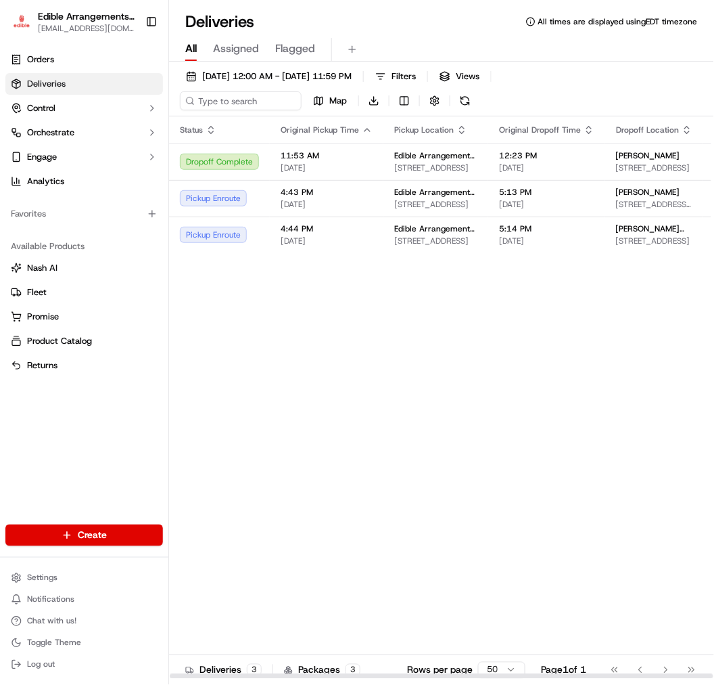
click at [245, 410] on div "Status Original Pickup Time Pickup Location Original Dropoff Time Dropoff Locat…" at bounding box center [515, 397] width 692 height 563
click at [294, 393] on div "Status Original Pickup Time Pickup Location Original Dropoff Time Dropoff Locat…" at bounding box center [515, 397] width 692 height 563
click at [457, 265] on div "Status Original Pickup Time Pickup Location Original Dropoff Time Dropoff Locat…" at bounding box center [515, 397] width 692 height 563
click at [134, 530] on html "Edible Arrangements - [GEOGRAPHIC_DATA][EMAIL_ADDRESS][DOMAIN_NAME] Toggle Side…" at bounding box center [357, 342] width 714 height 685
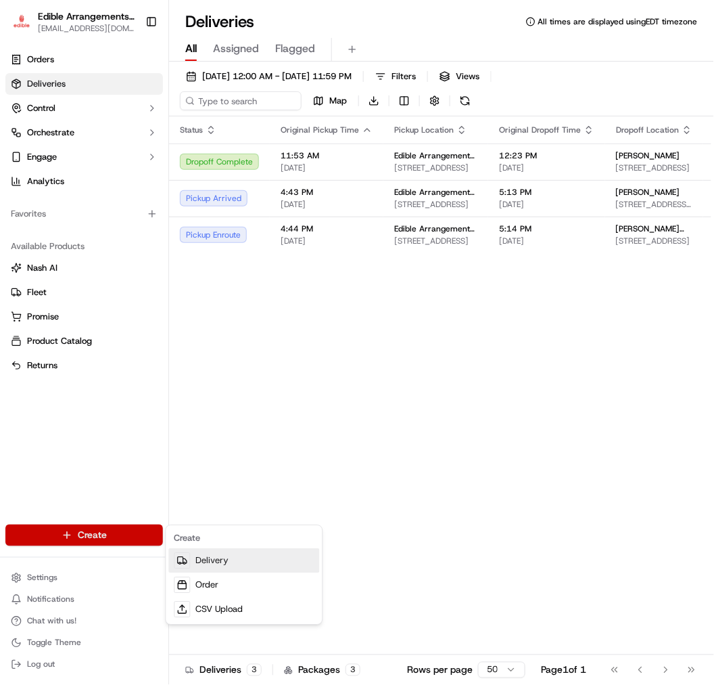
click at [187, 557] on div at bounding box center [182, 561] width 16 height 16
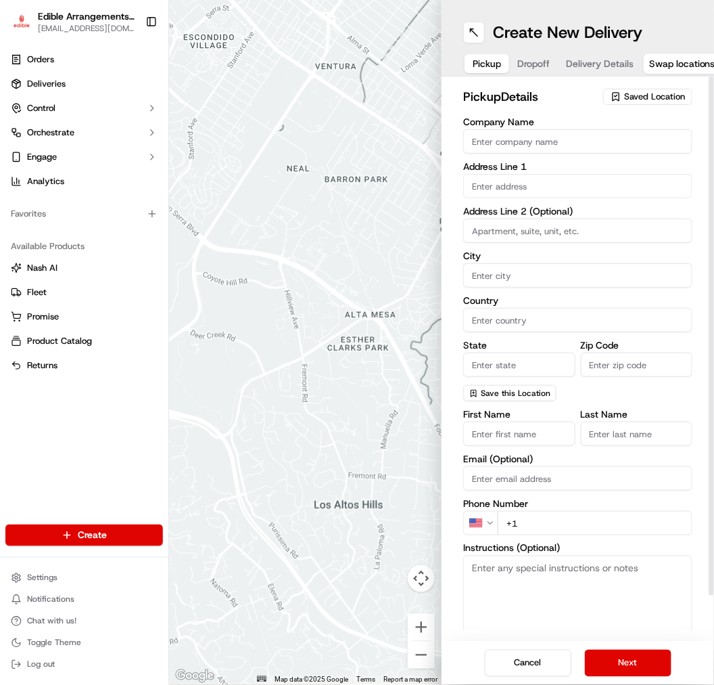
click at [585, 99] on span "Saved Location" at bounding box center [654, 97] width 61 height 12
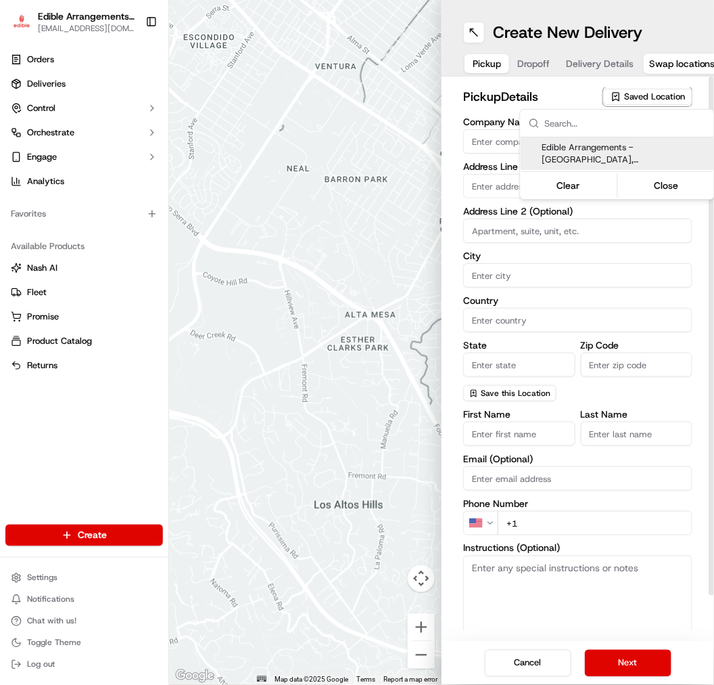
click at [585, 166] on div "Edible Arrangements - [GEOGRAPHIC_DATA], [GEOGRAPHIC_DATA] (GA1714)" at bounding box center [618, 153] width 194 height 32
type input "Edible Arrangements - [GEOGRAPHIC_DATA], [GEOGRAPHIC_DATA]"
type input "[STREET_ADDRESS]"
type input "Savannah"
type input "US"
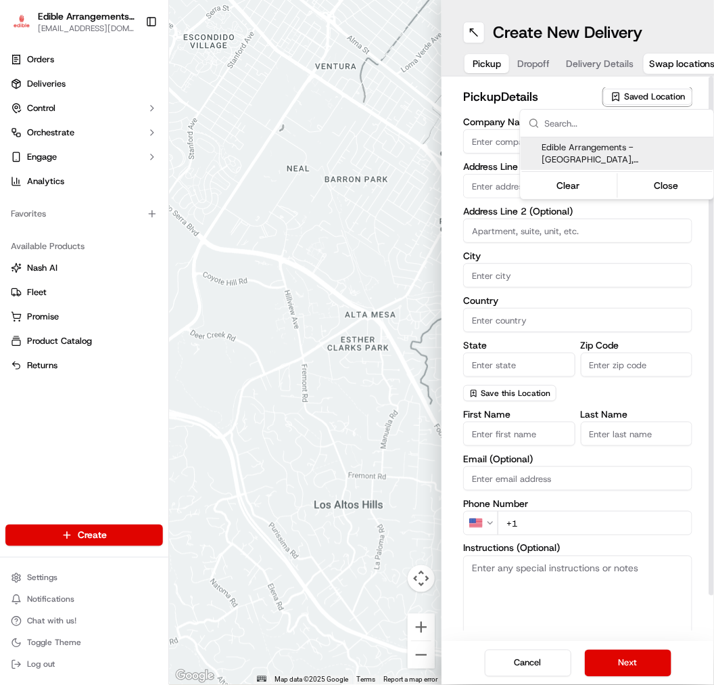
type input "GA"
type input "31406"
type input "[EMAIL_ADDRESS][DOMAIN_NAME]"
type input "[PHONE_NUMBER]"
type textarea "Please come inside the store to pick up the arrangement."
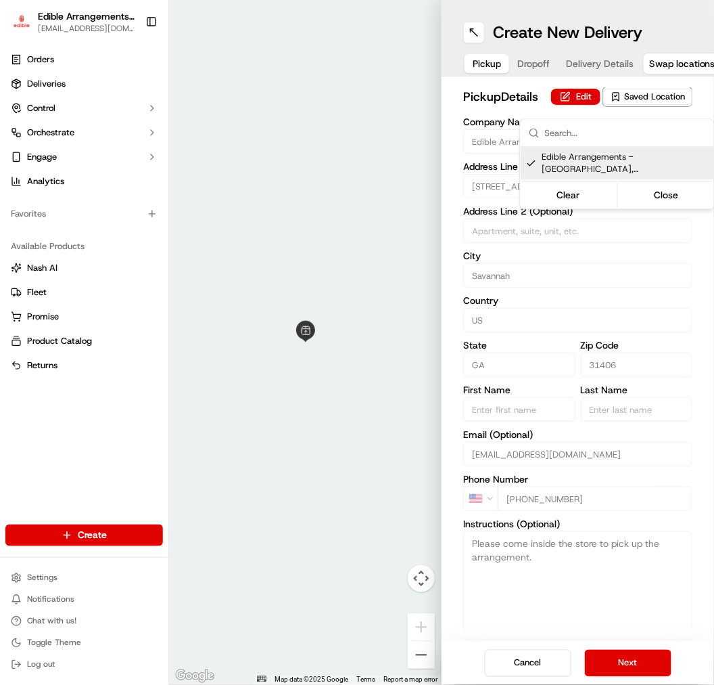
click at [516, 51] on html "Edible Arrangements - [GEOGRAPHIC_DATA][EMAIL_ADDRESS][DOMAIN_NAME] Toggle Side…" at bounding box center [357, 342] width 714 height 685
click at [523, 60] on button "Dropoff" at bounding box center [533, 63] width 49 height 19
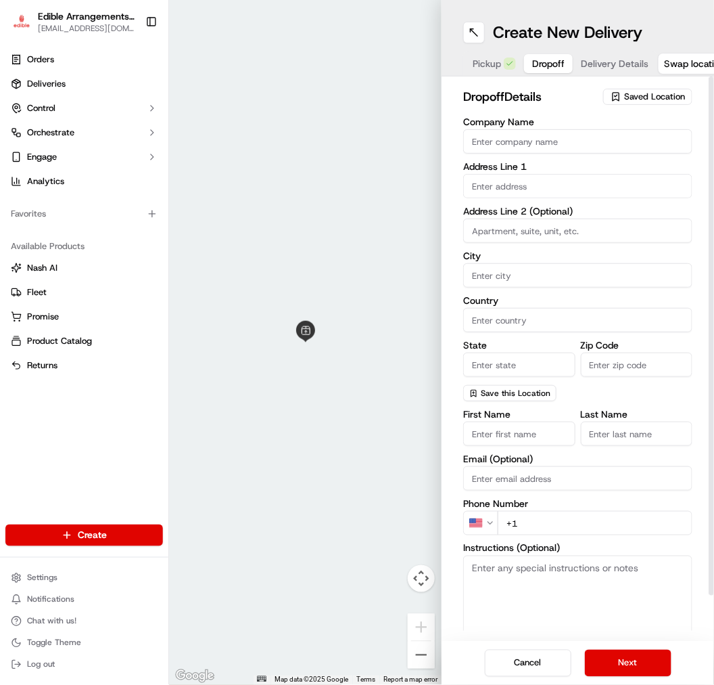
click at [519, 427] on input "First Name" at bounding box center [519, 434] width 112 height 24
type input "[PERSON_NAME]"
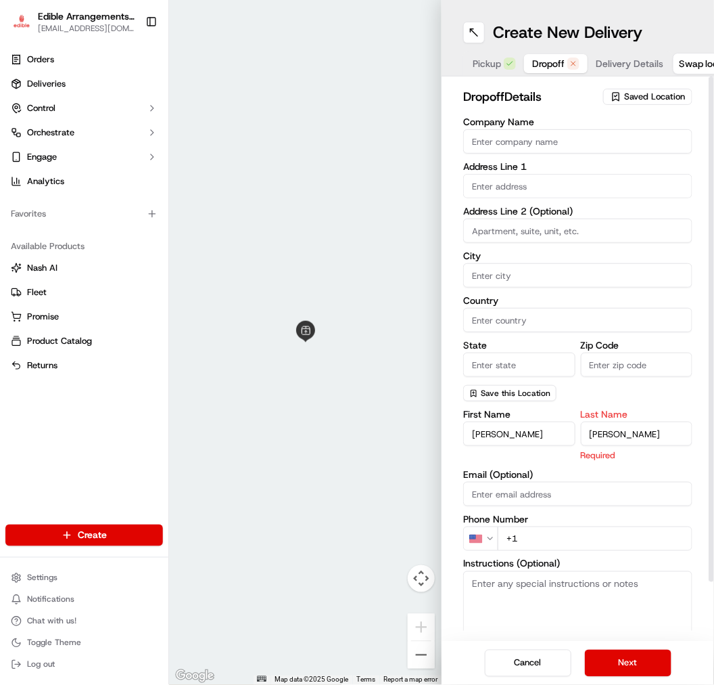
type input "[PERSON_NAME]"
click at [540, 540] on div "First Name [PERSON_NAME] Name [PERSON_NAME] Required Email (Optional) Phone Num…" at bounding box center [577, 552] width 229 height 286
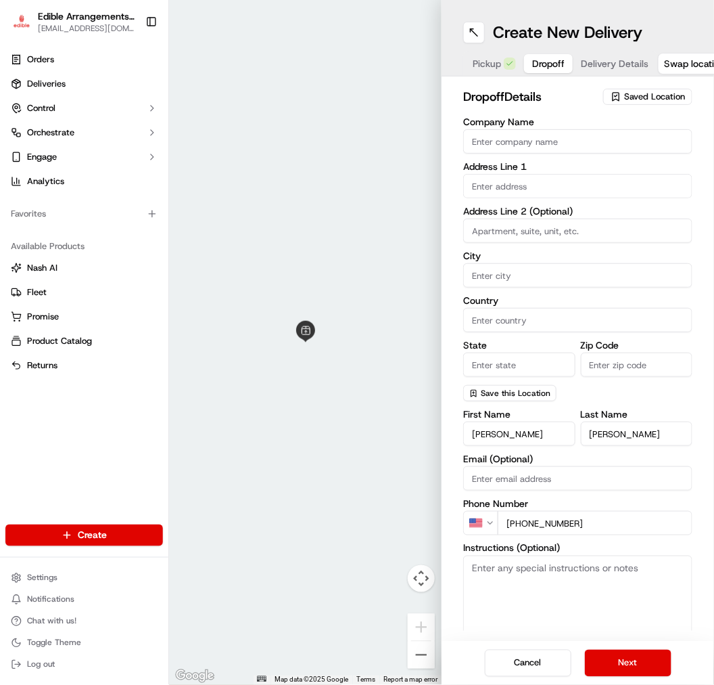
type input "[PHONE_NUMBER]"
click at [578, 560] on textarea "Instructions (Optional)" at bounding box center [577, 605] width 229 height 101
paste textarea "Hand deliver to customer. We have already confirmed the recipient will be home …"
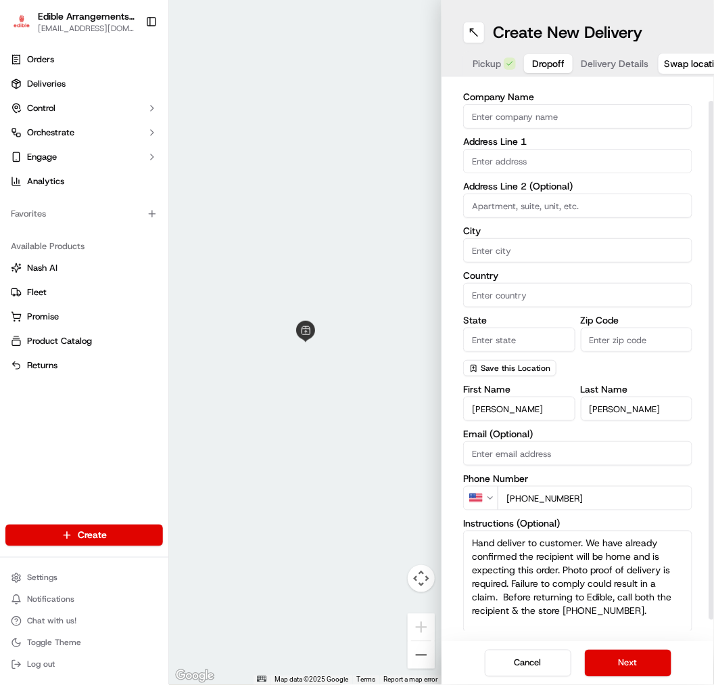
type textarea "Hand deliver to customer. We have already confirmed the recipient will be home …"
click at [578, 376] on div "Company Name Address Line 1 Address Line 2 (Optional) City Country State Zip Co…" at bounding box center [577, 373] width 229 height 562
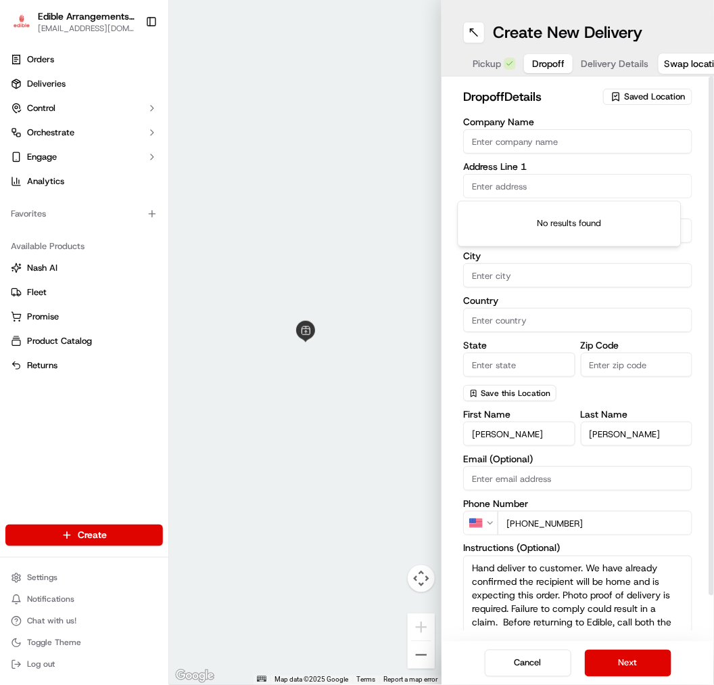
click at [542, 177] on input "text" at bounding box center [577, 186] width 229 height 24
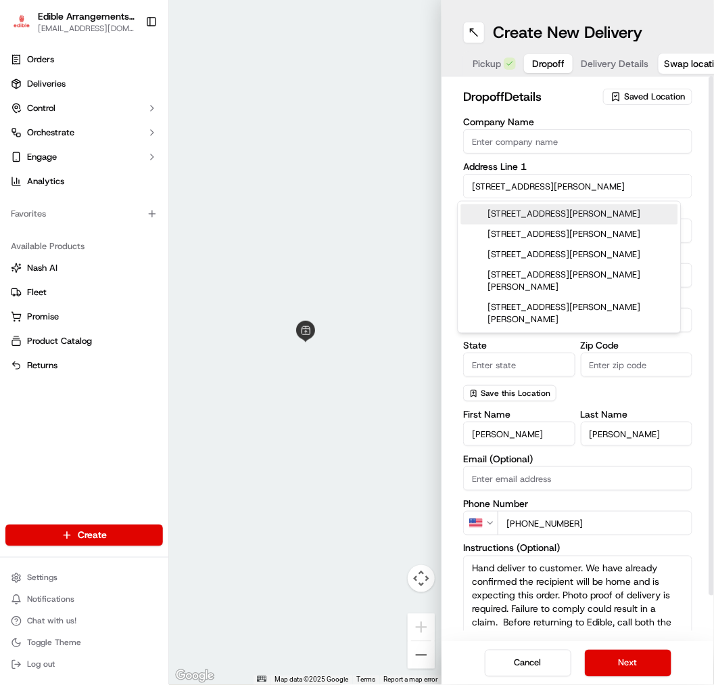
click at [585, 219] on div "[STREET_ADDRESS][PERSON_NAME]" at bounding box center [569, 214] width 217 height 20
type input "[STREET_ADDRESS][PERSON_NAME]"
type input "[GEOGRAPHIC_DATA]"
type input "GA"
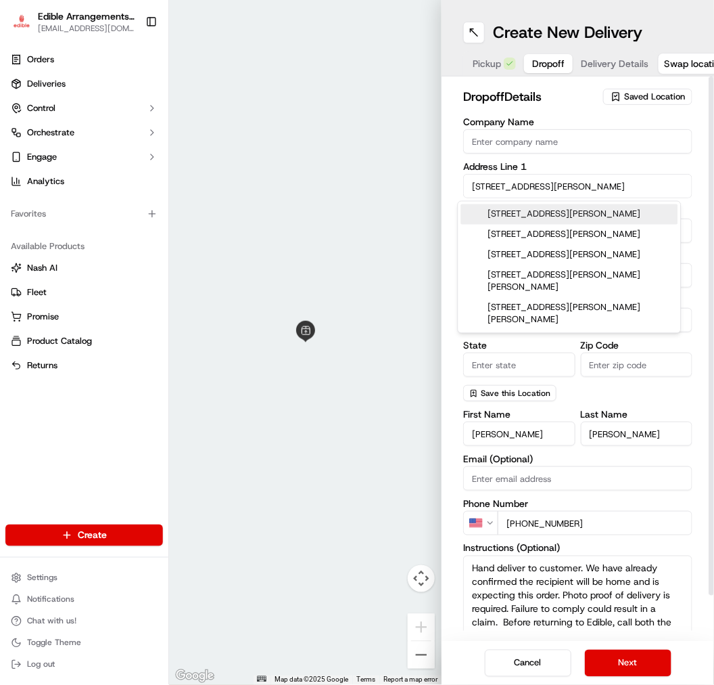
type input "31324"
type input "[STREET_ADDRESS][PERSON_NAME]"
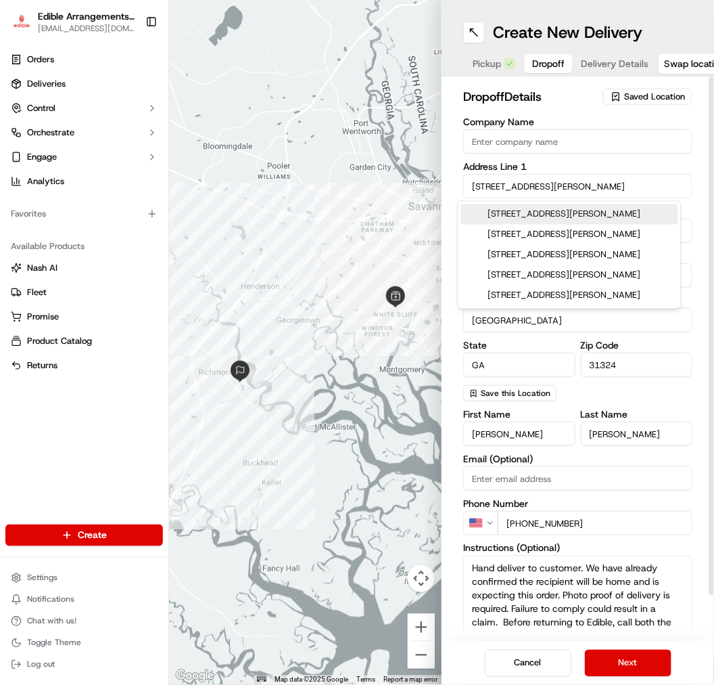
click at [585, 187] on input "[STREET_ADDRESS][PERSON_NAME]" at bounding box center [577, 186] width 229 height 24
click at [572, 183] on input "[STREET_ADDRESS][PERSON_NAME]" at bounding box center [577, 186] width 229 height 24
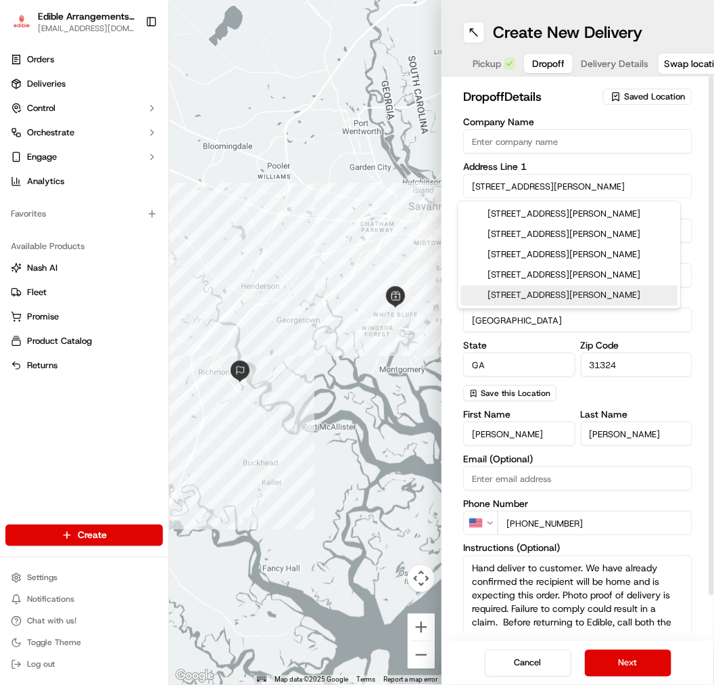
click at [585, 384] on div "Company Name Address Line 1 [STREET_ADDRESS][PERSON_NAME] Address Line 2 (Optio…" at bounding box center [577, 259] width 229 height 284
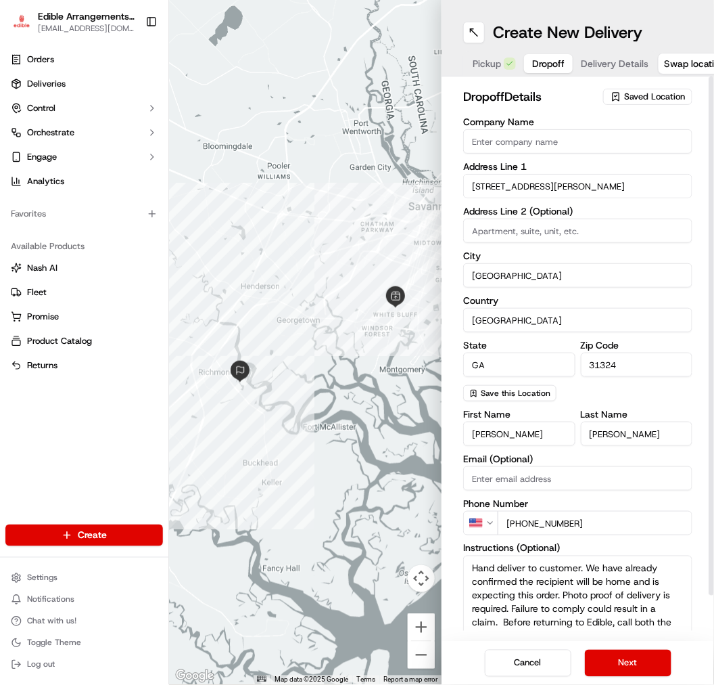
click at [585, 62] on span "Delivery Details" at bounding box center [615, 64] width 68 height 14
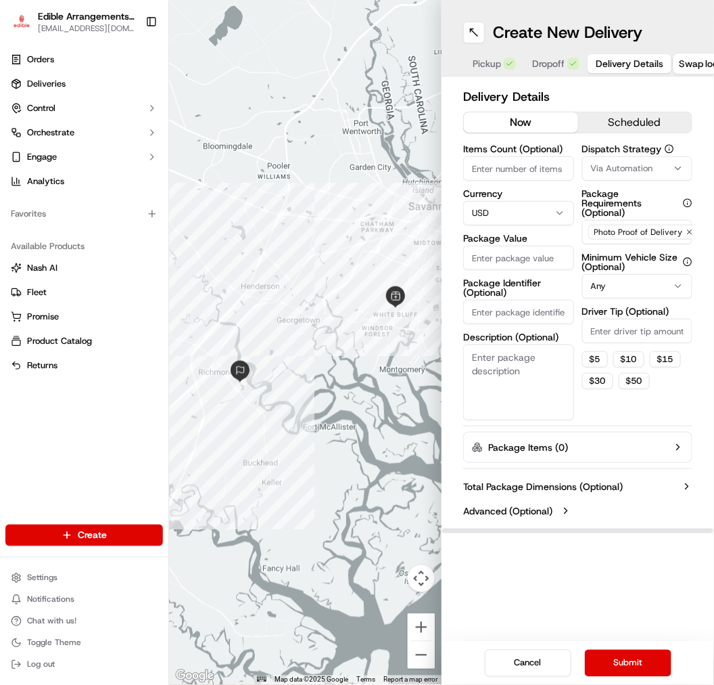
click at [505, 369] on textarea "Description (Optional)" at bounding box center [518, 382] width 111 height 76
click at [532, 383] on textarea "Description (Optional)" at bounding box center [518, 382] width 111 height 76
type textarea "B"
type textarea "Big arrangement in bag & a balloon."
click at [509, 168] on input "Items Count (Optional)" at bounding box center [518, 168] width 111 height 24
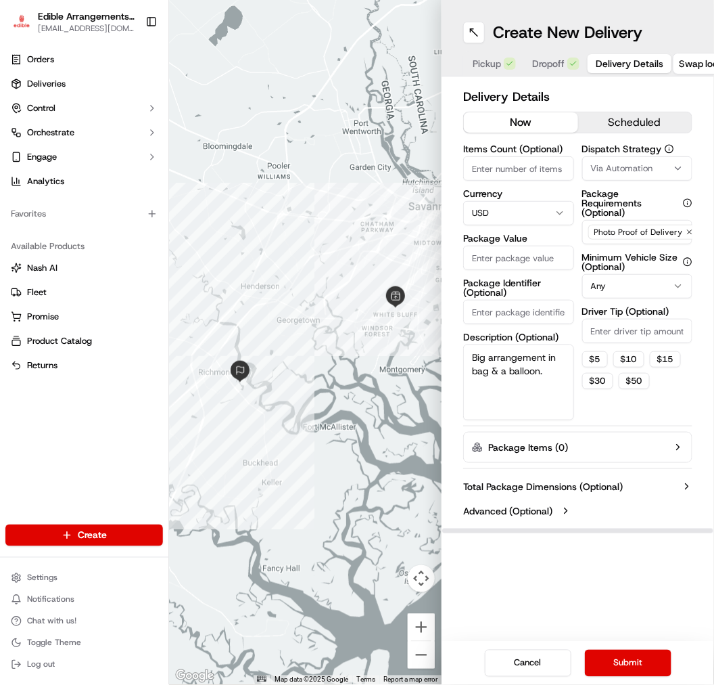
click at [516, 309] on input "Package Identifier (Optional)" at bounding box center [518, 312] width 111 height 24
type input "W1011778987-1"
click at [585, 403] on div "Dispatch Strategy Via Automation Package Requirements (Optional) Photo Proof of…" at bounding box center [638, 282] width 111 height 276
click at [524, 170] on input "Items Count (Optional)" at bounding box center [518, 168] width 111 height 24
type input "2"
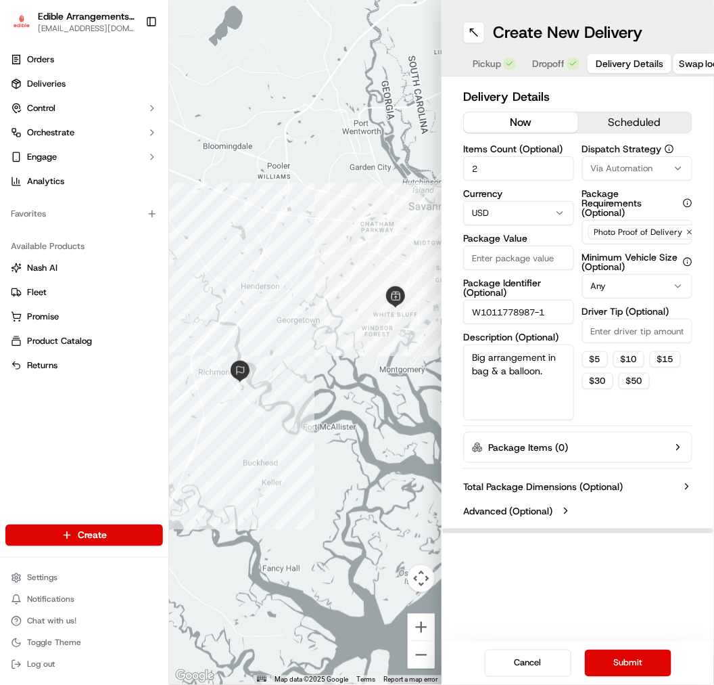
click at [518, 235] on label "Package Value" at bounding box center [518, 237] width 111 height 9
click at [518, 246] on input "Package Value" at bounding box center [518, 258] width 111 height 24
click at [490, 265] on input "Package Value" at bounding box center [518, 258] width 111 height 24
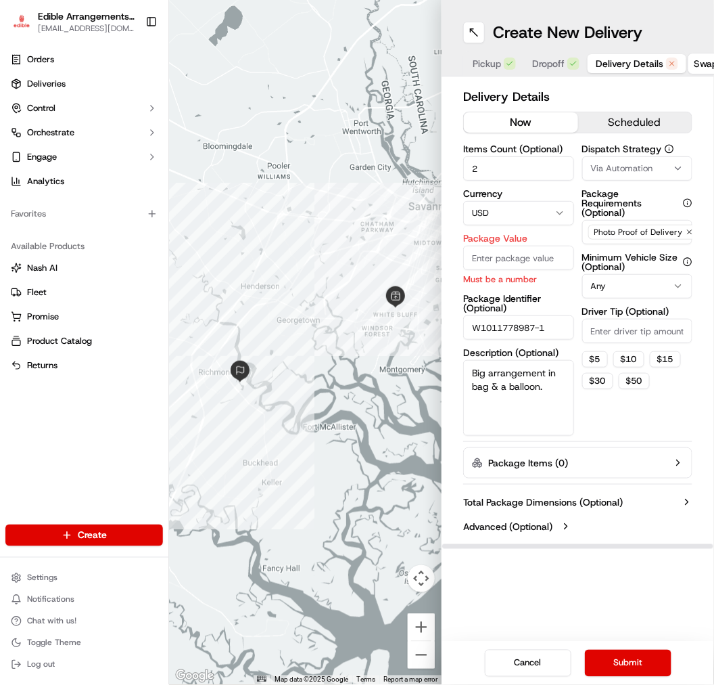
click at [522, 256] on input "Package Value" at bounding box center [518, 258] width 111 height 24
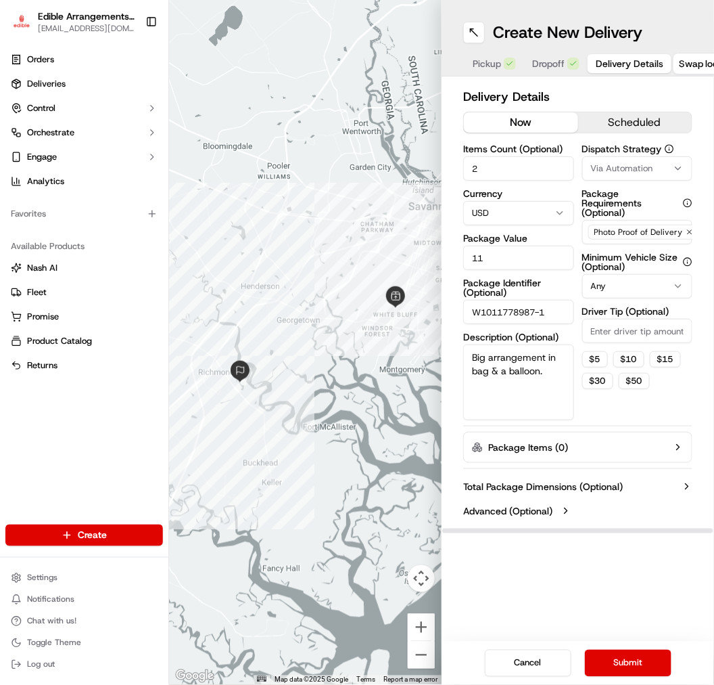
click at [524, 262] on input "11" at bounding box center [518, 258] width 111 height 24
type input "119.84"
click at [535, 286] on label "Package Identifier (Optional)" at bounding box center [518, 287] width 111 height 19
click at [535, 300] on input "W1011778987-1" at bounding box center [518, 312] width 111 height 24
click at [535, 286] on label "Package Identifier (Optional)" at bounding box center [518, 287] width 111 height 19
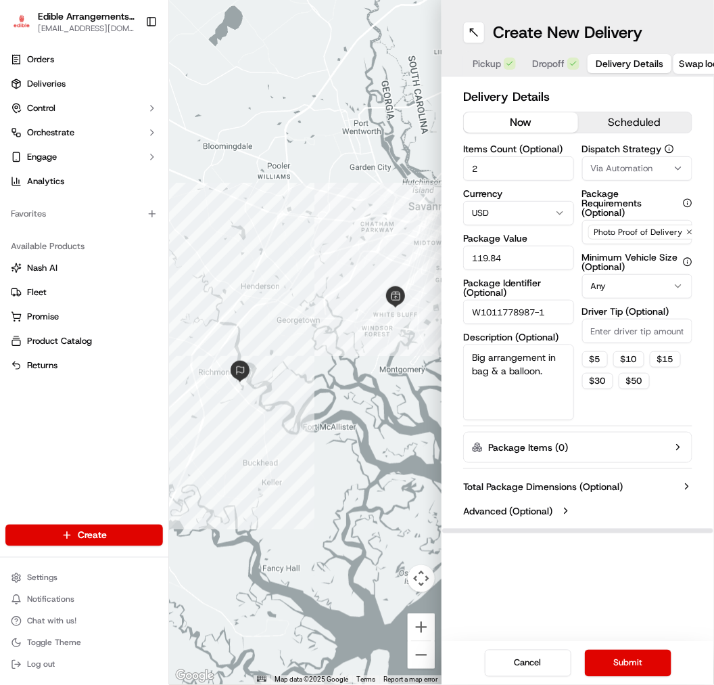
click at [535, 300] on input "W1011778987-1" at bounding box center [518, 312] width 111 height 24
click at [535, 286] on label "Package Identifier (Optional)" at bounding box center [518, 287] width 111 height 19
click at [535, 300] on input "W1011778987-1" at bounding box center [518, 312] width 111 height 24
click at [549, 280] on label "Package Identifier (Optional)" at bounding box center [518, 287] width 111 height 19
click at [549, 300] on input "W1011778987-1" at bounding box center [518, 312] width 111 height 24
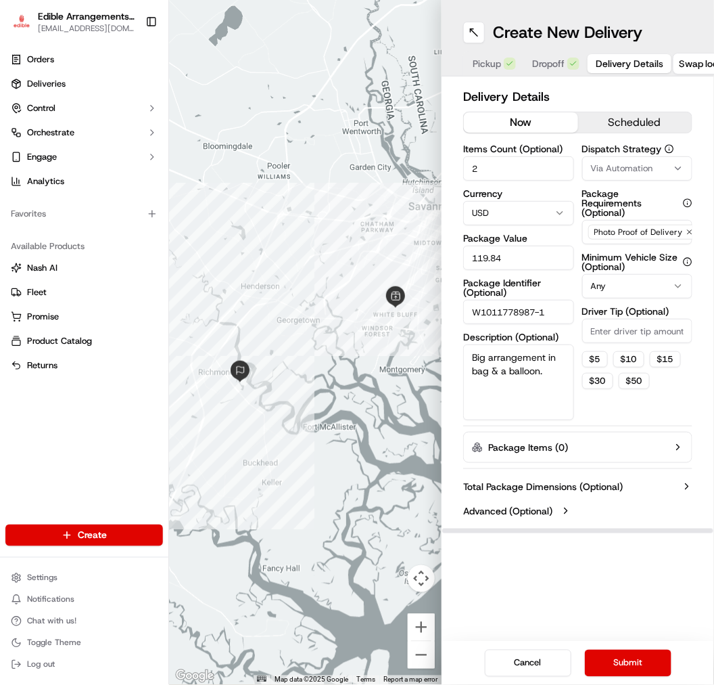
click at [585, 418] on div "Dispatch Strategy Via Automation Package Requirements (Optional) Photo Proof of…" at bounding box center [638, 282] width 111 height 276
click at [573, 142] on div "Delivery Details now scheduled Items Count (Optional) 2 Currency USD Package Va…" at bounding box center [577, 305] width 229 height 436
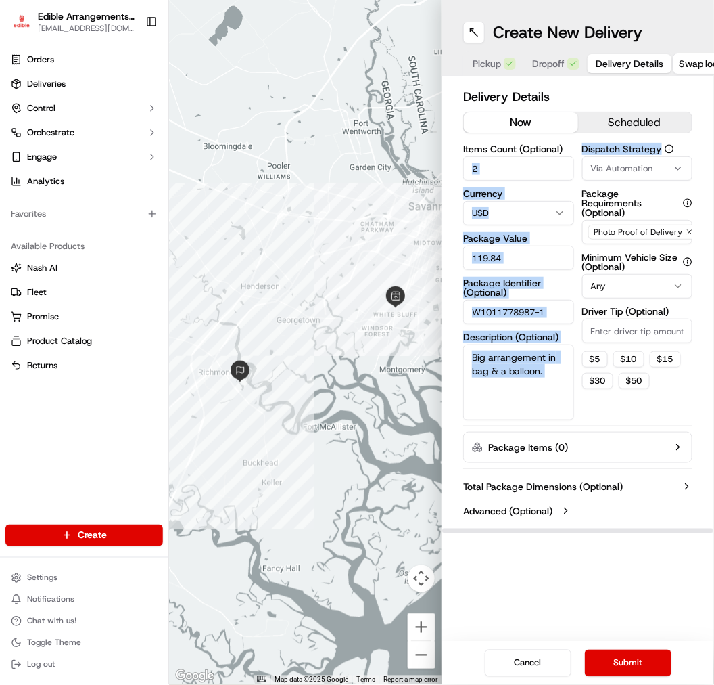
drag, startPoint x: 573, startPoint y: 142, endPoint x: 652, endPoint y: 139, distance: 78.5
click at [585, 139] on div "Delivery Details now scheduled Items Count (Optional) 2 Currency USD Package Va…" at bounding box center [577, 305] width 229 height 436
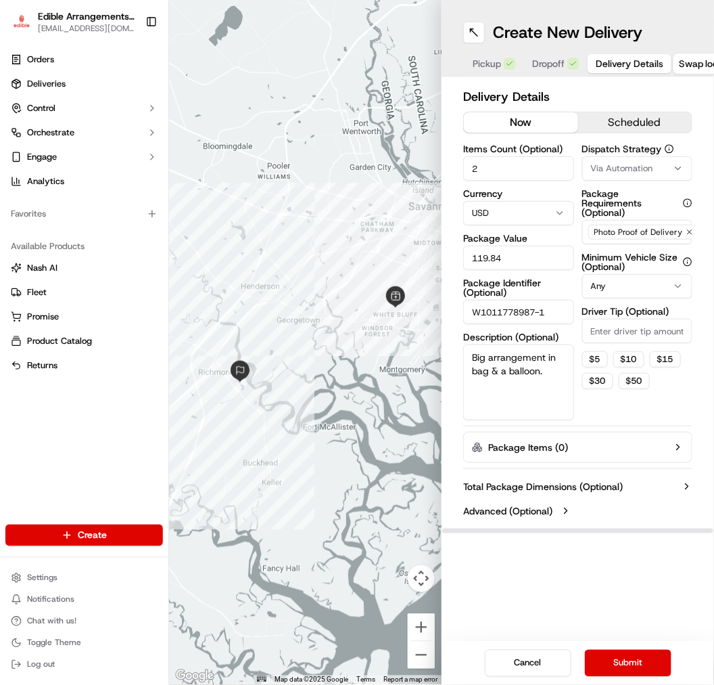
click at [530, 74] on div "Pickup Dropoff Delivery Details" at bounding box center [568, 63] width 210 height 24
click at [578, 98] on h2 "Delivery Details" at bounding box center [577, 96] width 229 height 19
click at [564, 58] on button "Dropoff" at bounding box center [556, 63] width 64 height 19
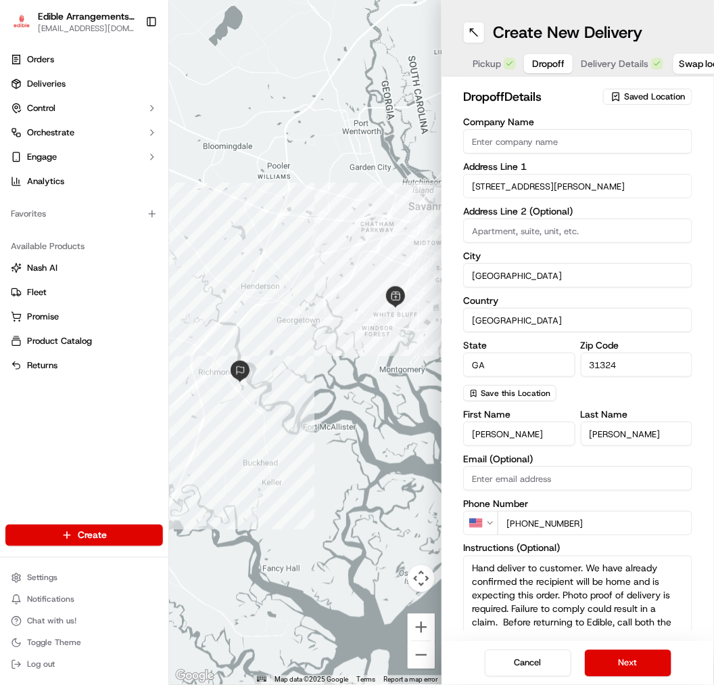
click at [585, 57] on button "Delivery Details" at bounding box center [622, 63] width 99 height 19
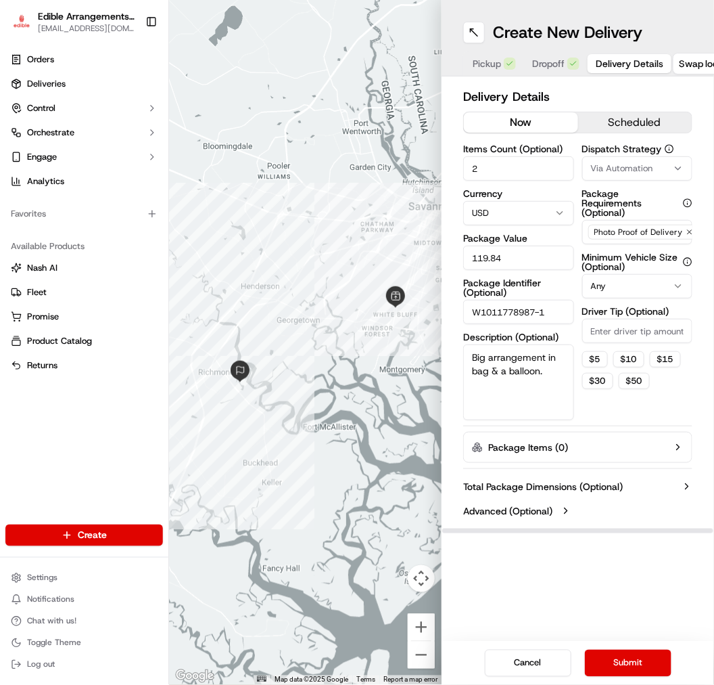
click at [546, 235] on label "Package Value" at bounding box center [518, 237] width 111 height 9
click at [546, 246] on input "119.84" at bounding box center [518, 258] width 111 height 24
click at [580, 56] on div "Pickup Dropoff Delivery Details" at bounding box center [568, 63] width 210 height 24
click at [585, 66] on span "Delivery Details" at bounding box center [630, 64] width 68 height 14
click at [585, 560] on button "Submit" at bounding box center [628, 663] width 87 height 27
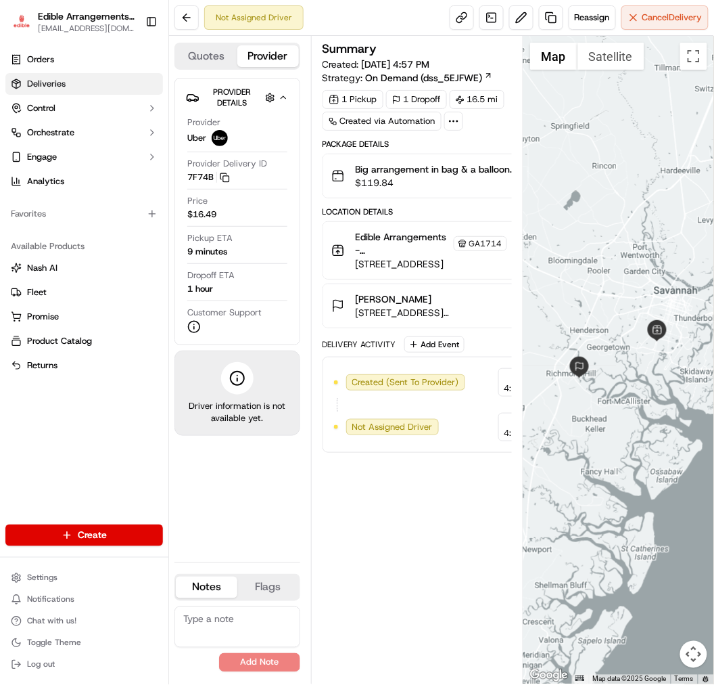
click at [112, 74] on link "Deliveries" at bounding box center [84, 84] width 158 height 22
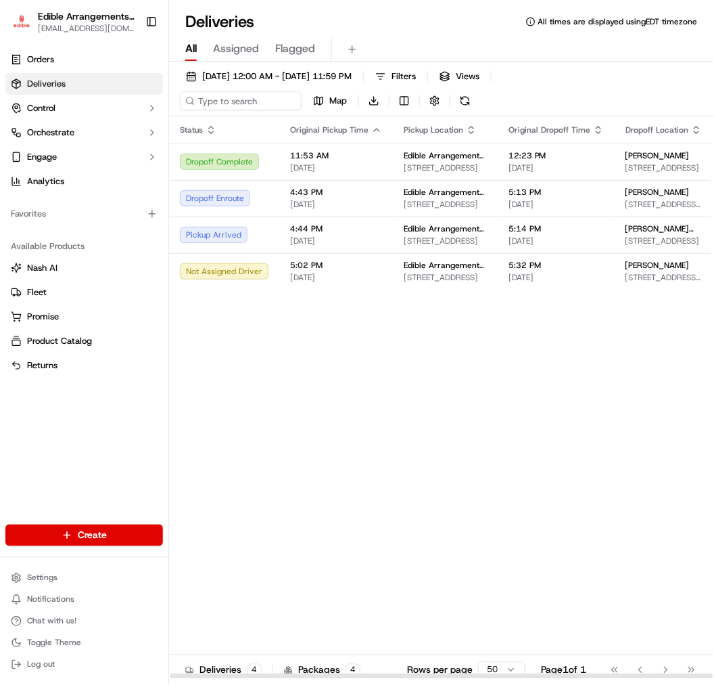
click at [321, 340] on div "Status Original Pickup Time Pickup Location Original Dropoff Time Dropoff Locat…" at bounding box center [520, 397] width 702 height 563
